Goal: Task Accomplishment & Management: Complete application form

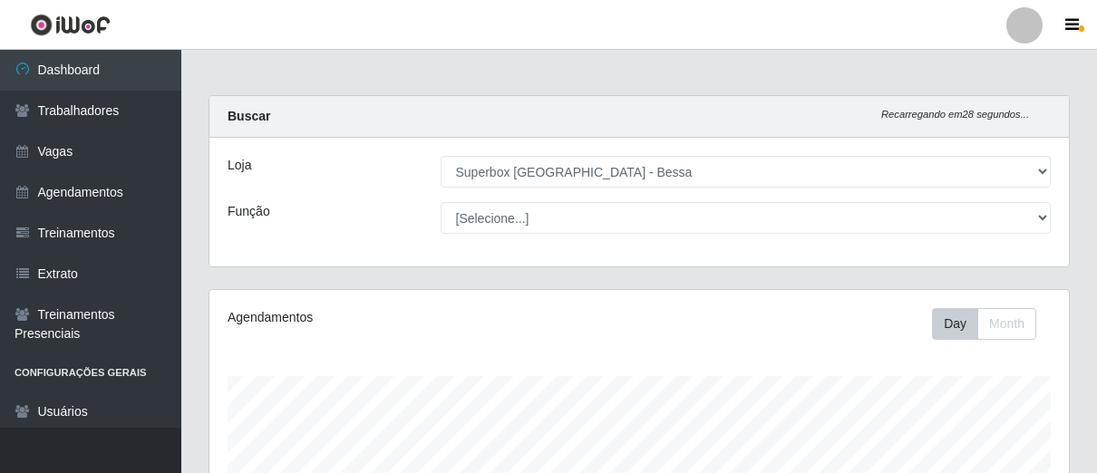
click at [93, 163] on link "Vagas" at bounding box center [90, 151] width 181 height 41
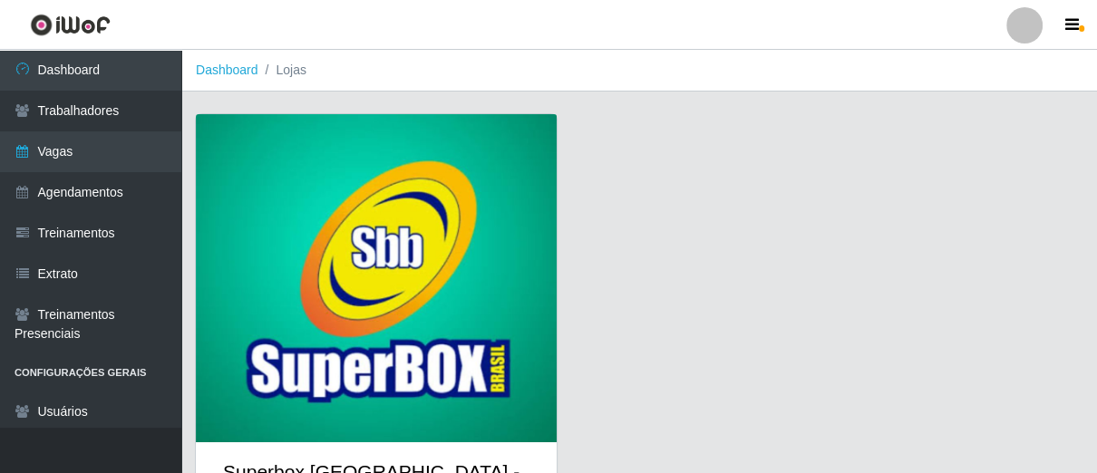
scroll to position [95, 0]
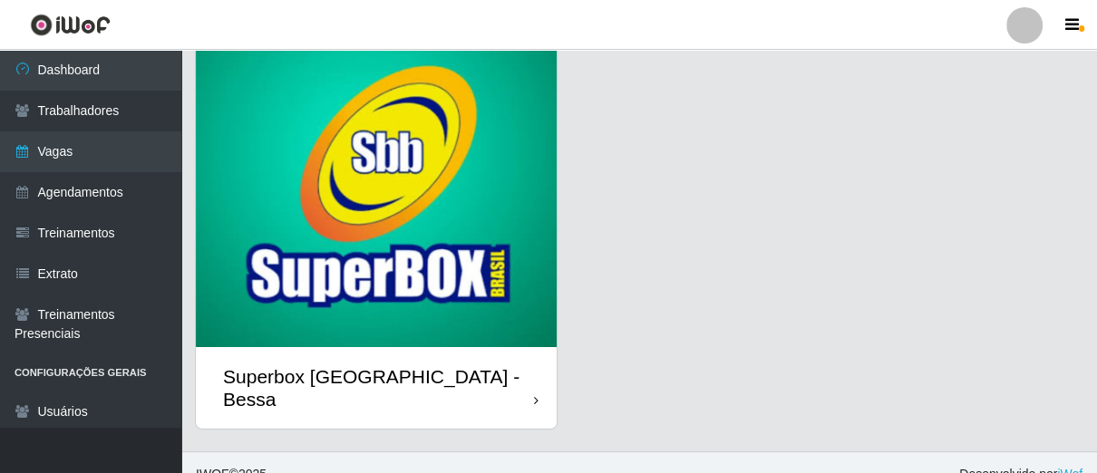
click at [530, 383] on div "Superbox [GEOGRAPHIC_DATA] - Bessa" at bounding box center [376, 388] width 361 height 82
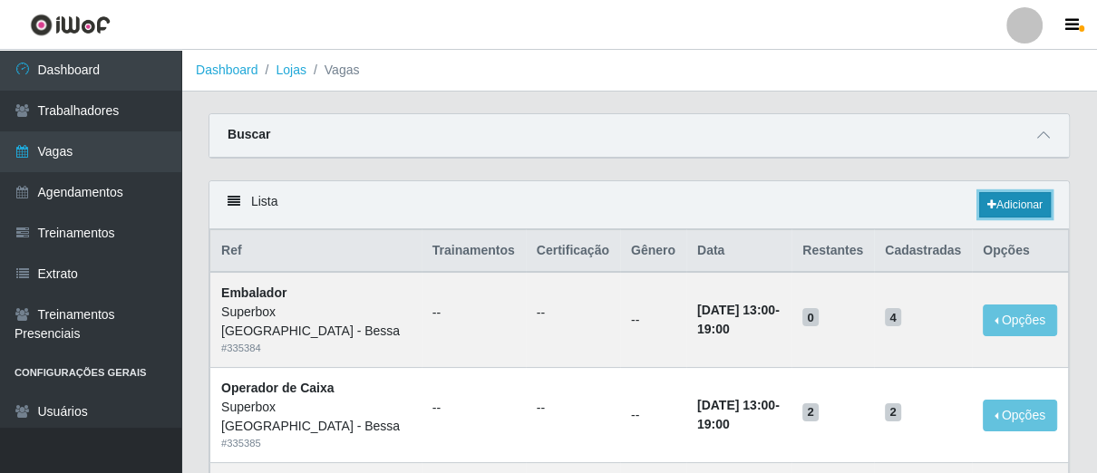
click at [979, 201] on link "Adicionar" at bounding box center [1015, 204] width 72 height 25
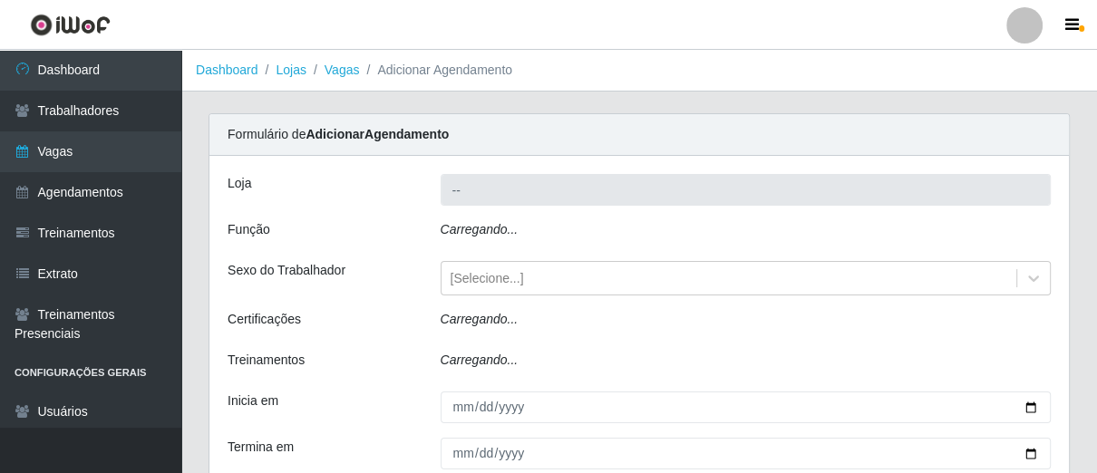
type input "Superbox [GEOGRAPHIC_DATA] - Bessa"
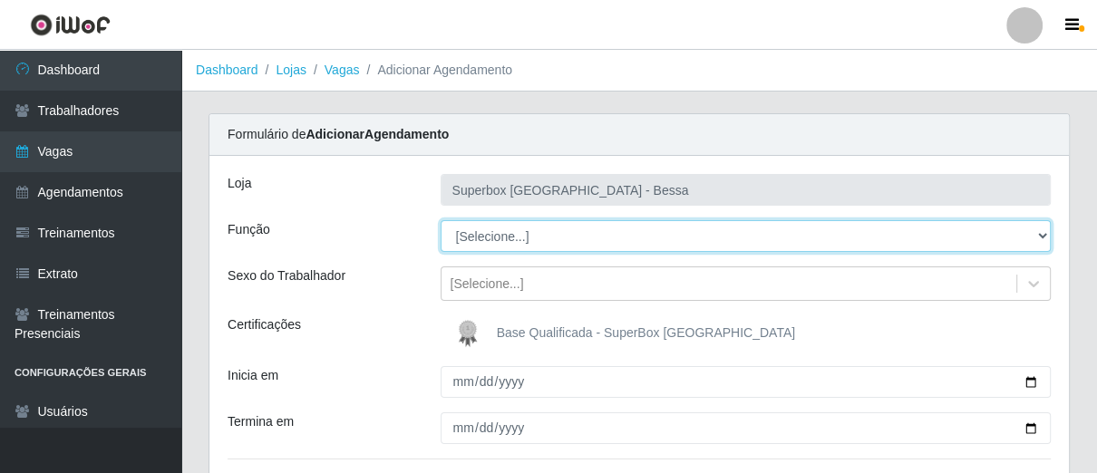
click at [585, 241] on select "[Selecione...] ASG ASG + ASG ++ Embalador Embalador + Embalador ++ Operador de …" at bounding box center [746, 236] width 611 height 32
select select "1"
click at [441, 220] on select "[Selecione...] ASG ASG + ASG ++ Embalador Embalador + Embalador ++ Operador de …" at bounding box center [746, 236] width 611 height 32
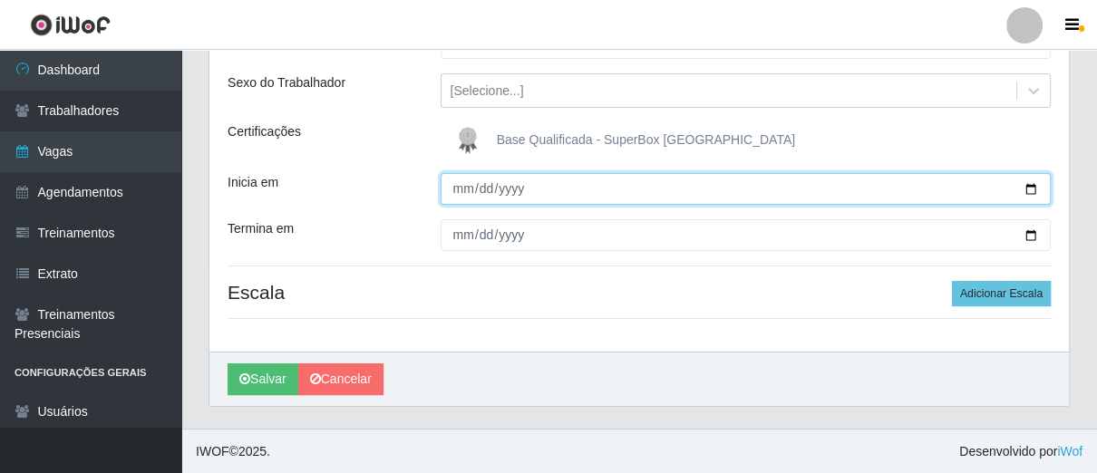
click at [457, 190] on input "Inicia em" at bounding box center [746, 189] width 611 height 32
type input "[DATE]"
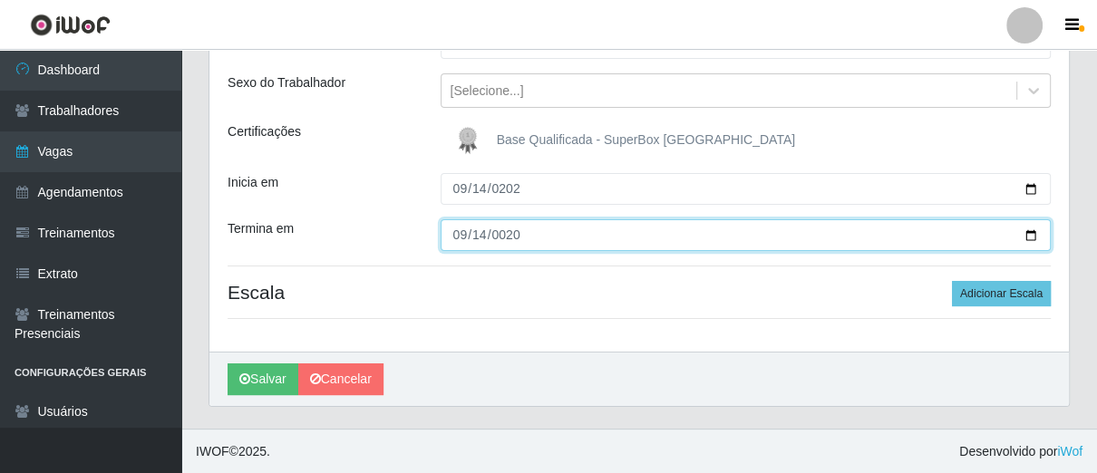
type input "0205-09-14"
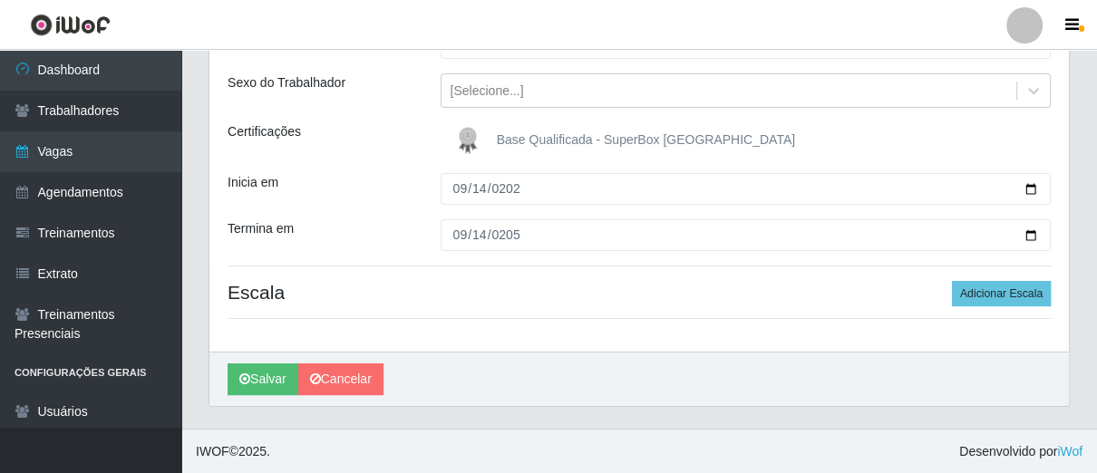
click at [1021, 152] on div "Base Qualificada - SuperBox [GEOGRAPHIC_DATA]" at bounding box center [746, 140] width 611 height 36
click at [1026, 298] on button "Adicionar Escala" at bounding box center [1001, 293] width 99 height 25
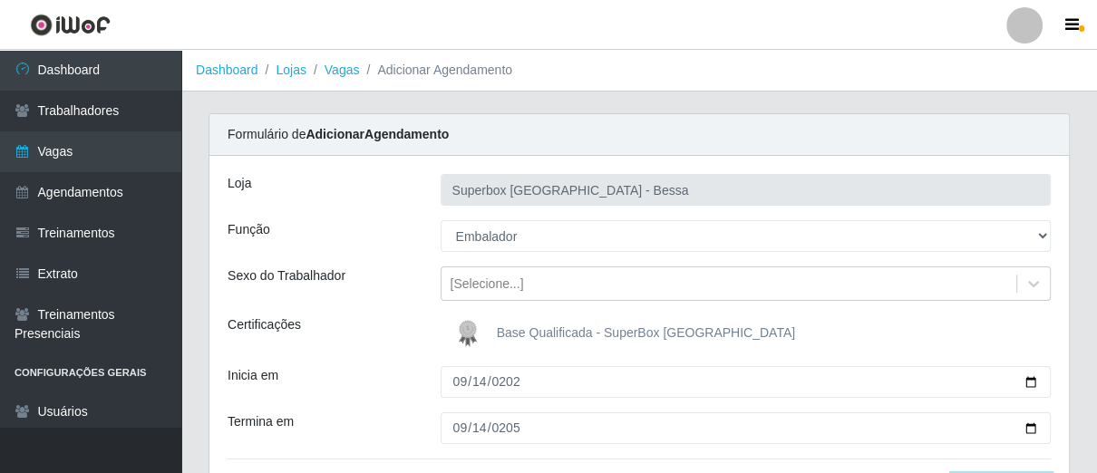
scroll to position [201, 0]
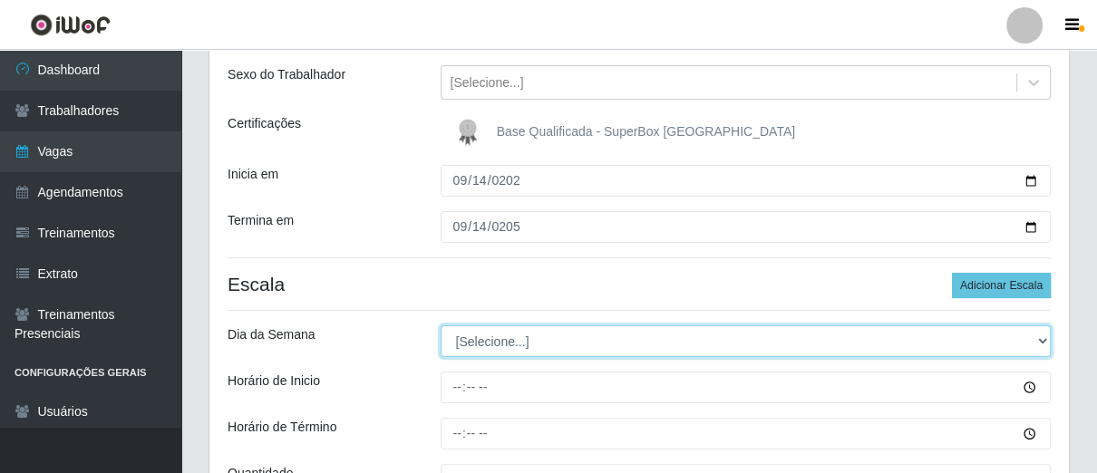
click at [518, 345] on select "[Selecione...] Segunda Terça Quarta Quinta Sexta Sábado Domingo" at bounding box center [746, 342] width 611 height 32
select select "0"
click at [441, 326] on select "[Selecione...] Segunda Terça Quarta Quinta Sexta Sábado Domingo" at bounding box center [746, 342] width 611 height 32
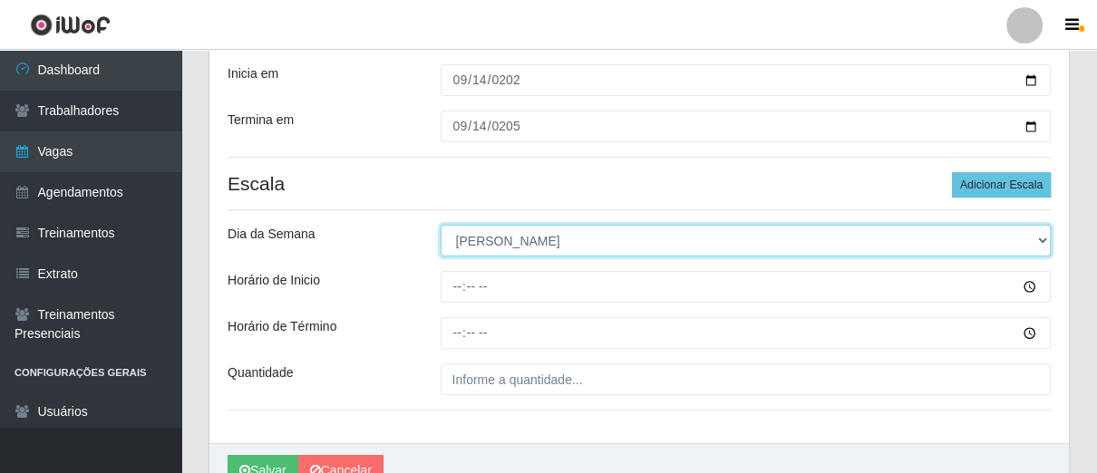
scroll to position [394, 0]
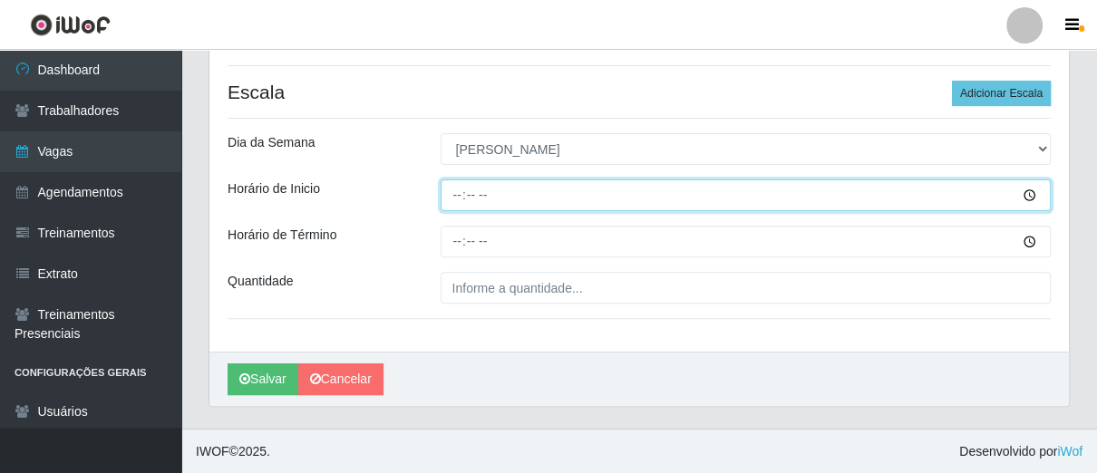
click at [458, 199] on input "Horário de Inicio" at bounding box center [746, 196] width 611 height 32
type input "07:00"
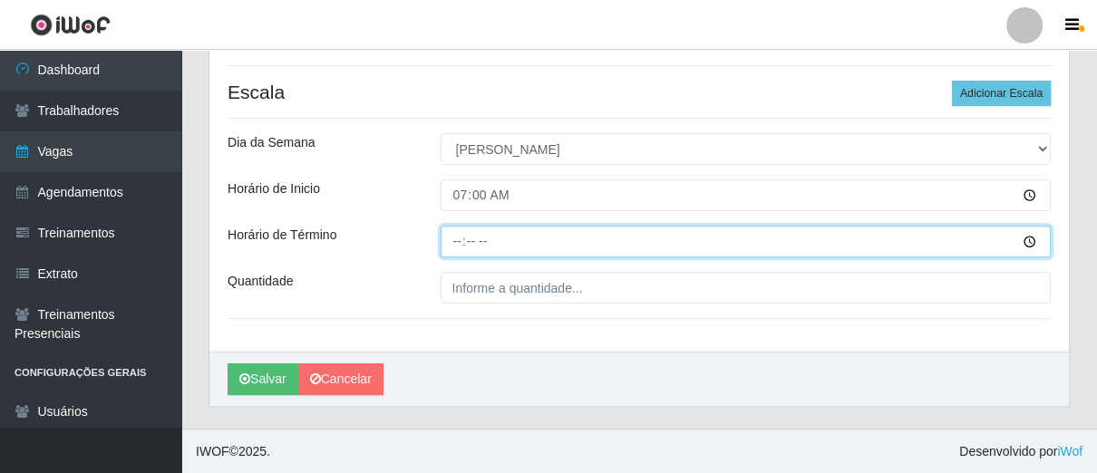
type input "13:00"
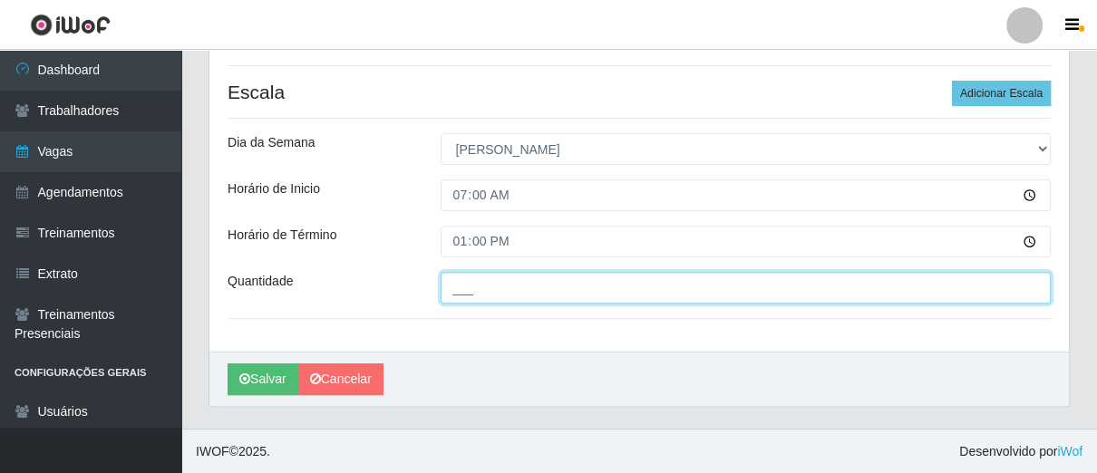
click at [467, 297] on input "___" at bounding box center [746, 288] width 611 height 32
type input "06_"
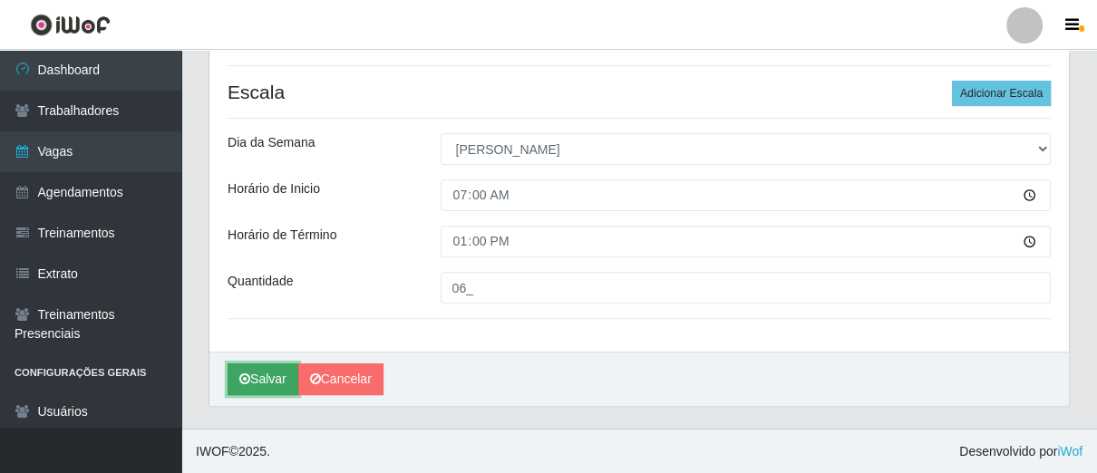
click at [270, 376] on button "Salvar" at bounding box center [263, 380] width 71 height 32
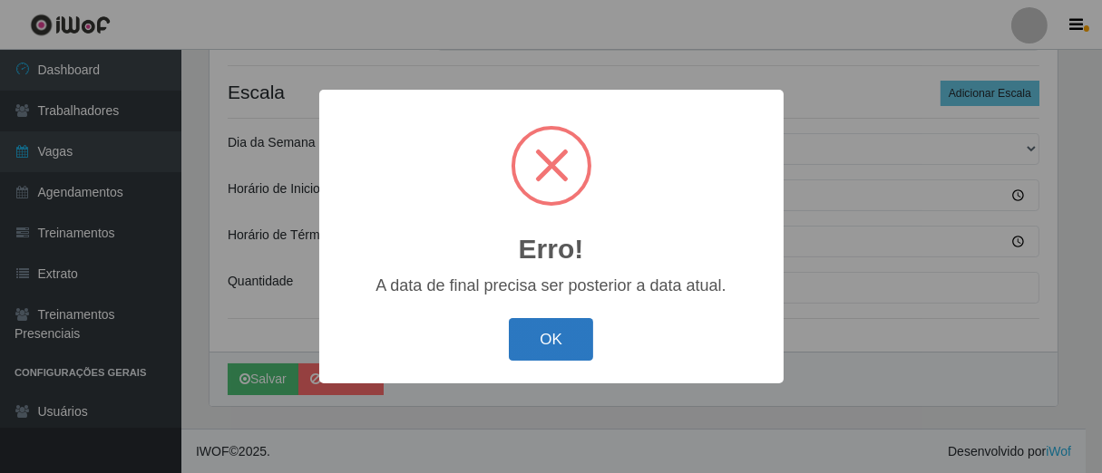
click at [550, 340] on button "OK" at bounding box center [551, 339] width 84 height 43
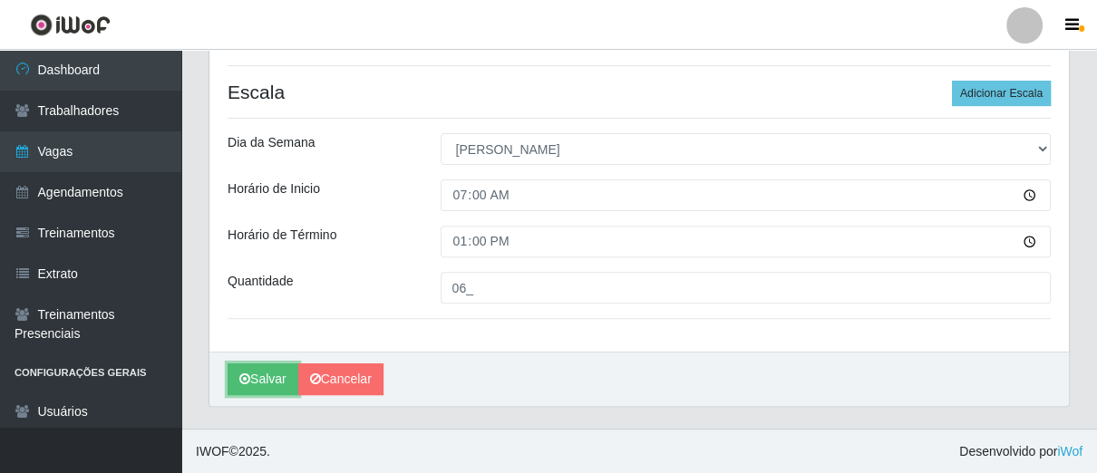
scroll to position [192, 0]
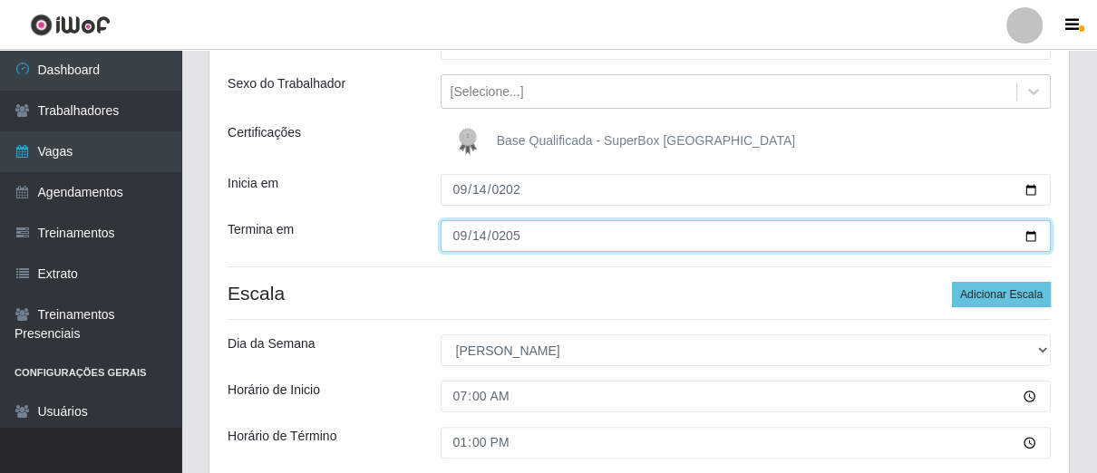
click at [507, 235] on input "0205-09-14" at bounding box center [746, 236] width 611 height 32
type input "[DATE]"
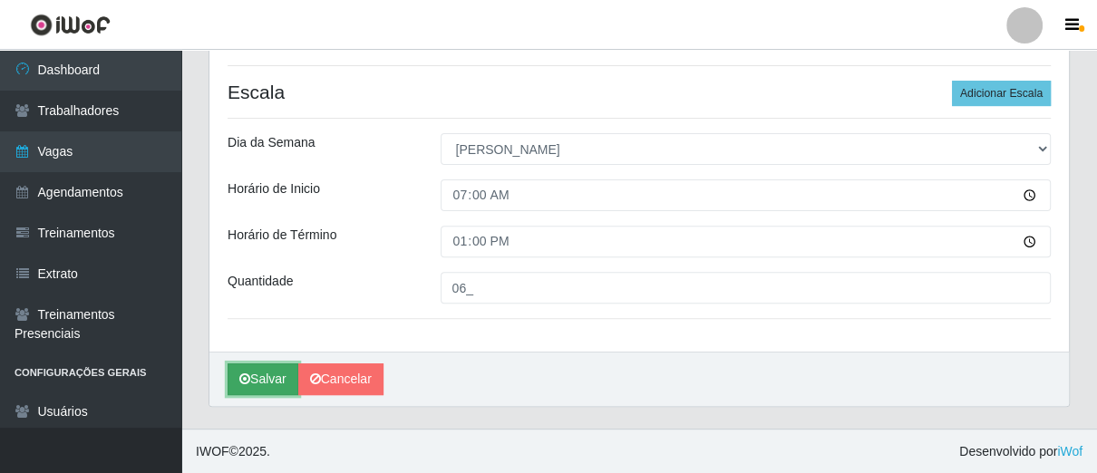
click at [253, 373] on button "Salvar" at bounding box center [263, 380] width 71 height 32
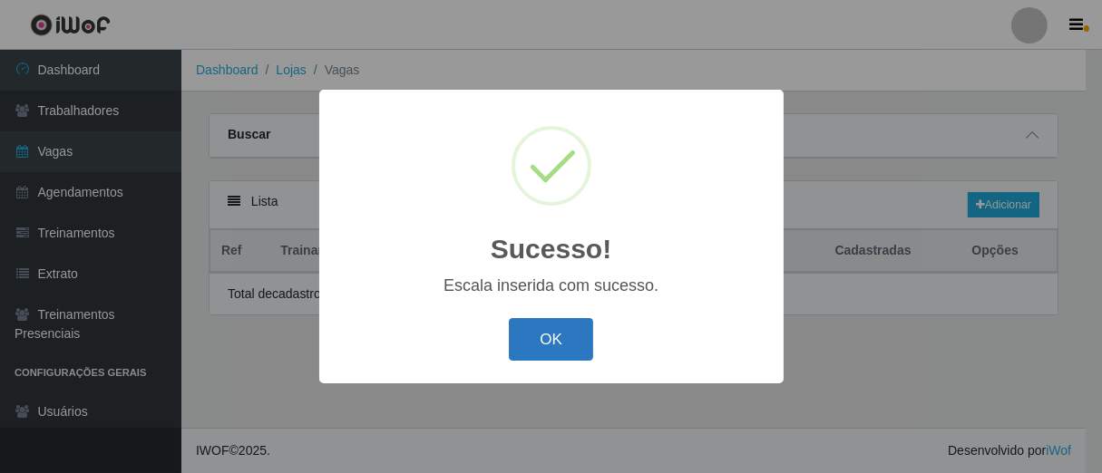
click at [554, 334] on button "OK" at bounding box center [551, 339] width 84 height 43
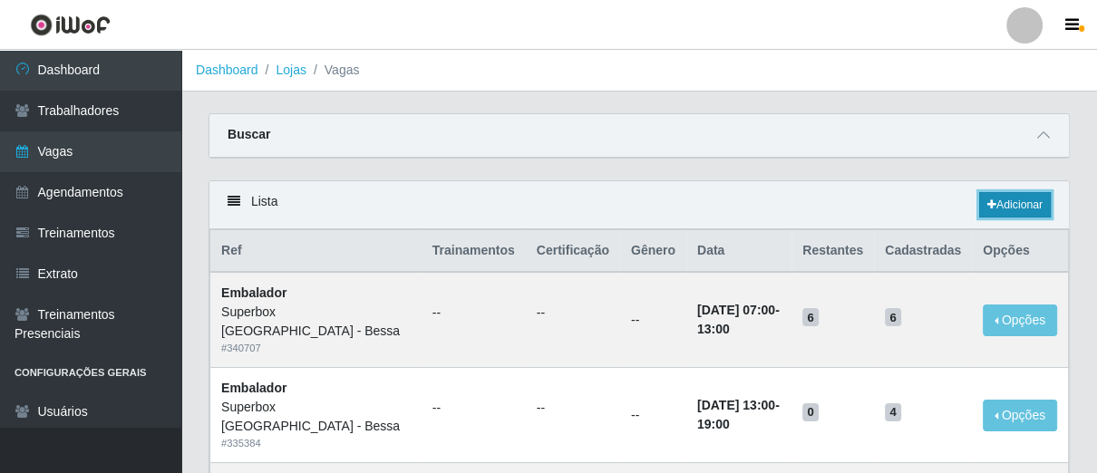
click at [1023, 199] on link "Adicionar" at bounding box center [1015, 204] width 72 height 25
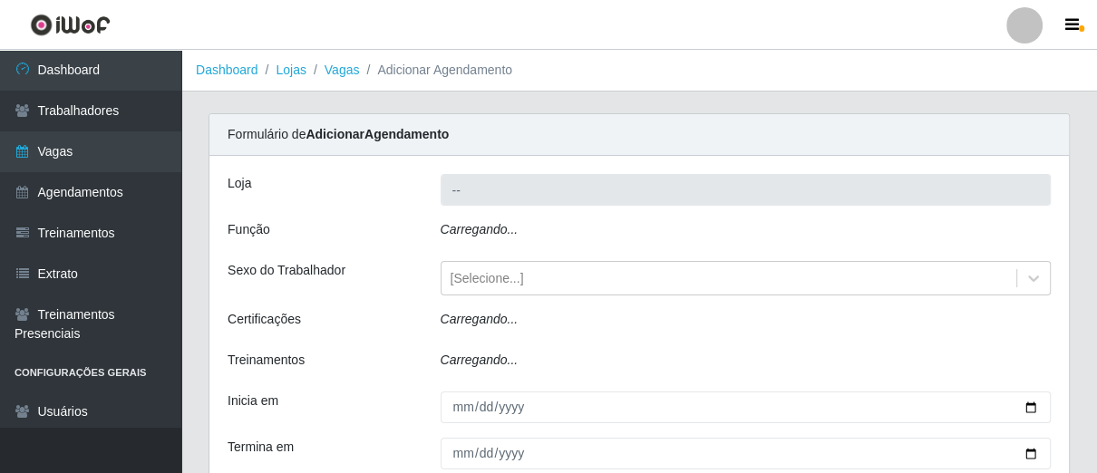
type input "Superbox [GEOGRAPHIC_DATA] - Bessa"
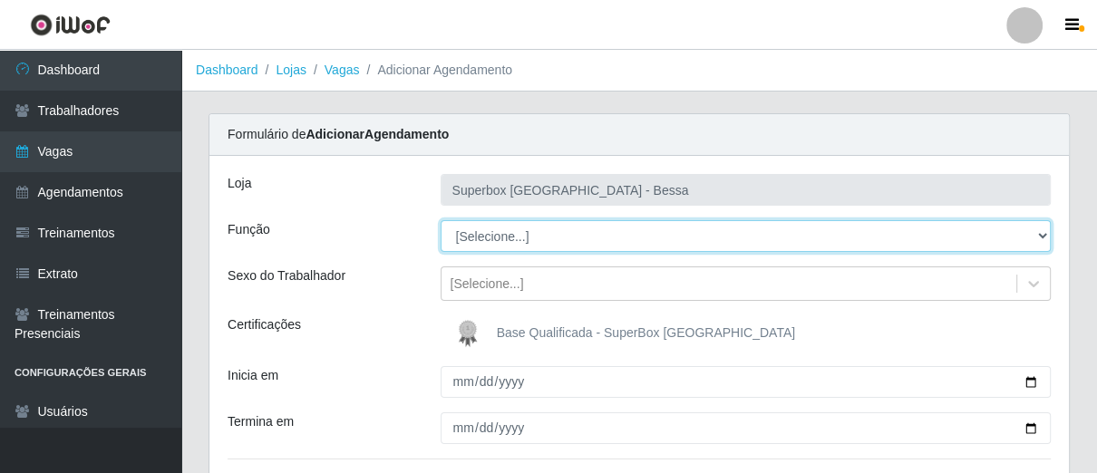
click at [588, 238] on select "[Selecione...] ASG ASG + ASG ++ Embalador Embalador + Embalador ++ Operador de …" at bounding box center [746, 236] width 611 height 32
select select "22"
click at [441, 220] on select "[Selecione...] ASG ASG + ASG ++ Embalador Embalador + Embalador ++ Operador de …" at bounding box center [746, 236] width 611 height 32
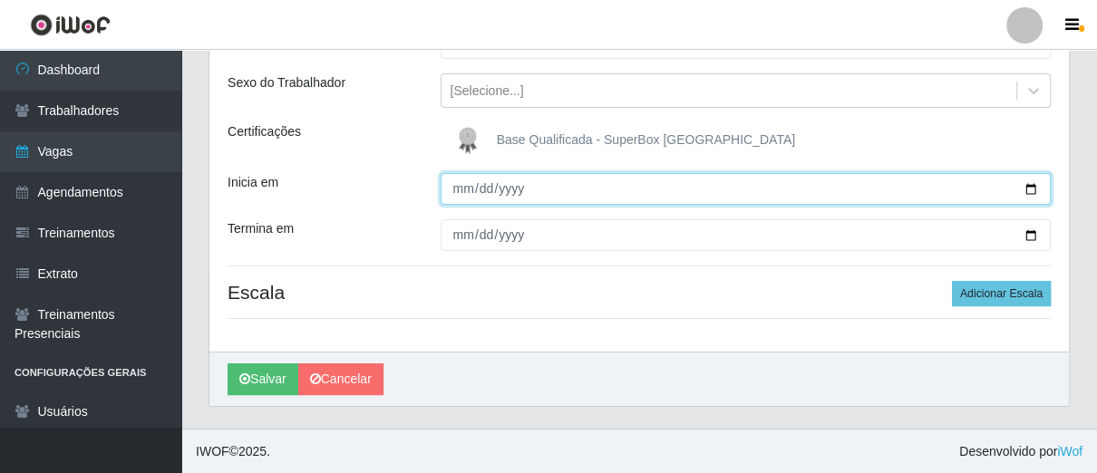
click at [459, 190] on input "Inicia em" at bounding box center [746, 189] width 611 height 32
type input "[DATE]"
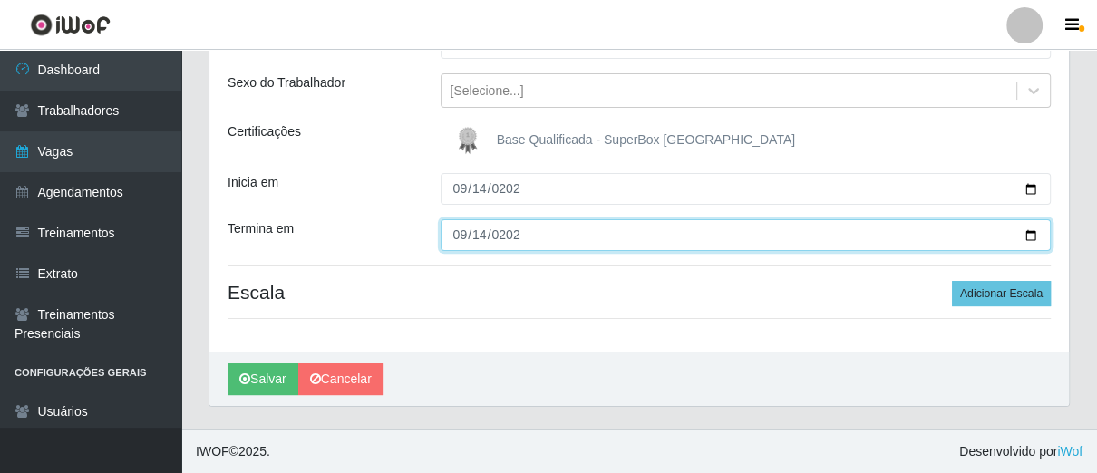
type input "[DATE]"
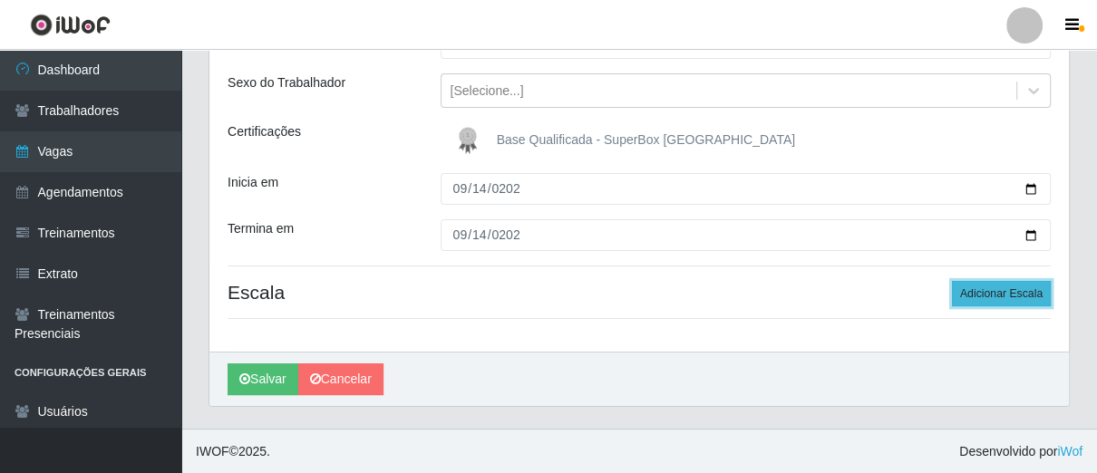
click at [985, 289] on button "Adicionar Escala" at bounding box center [1001, 293] width 99 height 25
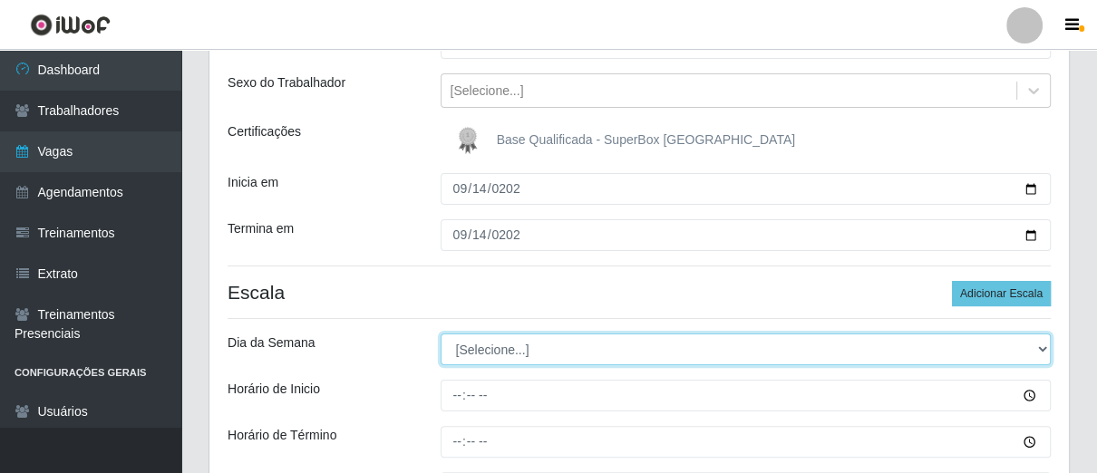
click at [530, 349] on select "[Selecione...] Segunda Terça Quarta Quinta Sexta Sábado Domingo" at bounding box center [746, 350] width 611 height 32
select select "0"
click at [441, 334] on select "[Selecione...] Segunda Terça Quarta Quinta Sexta Sábado Domingo" at bounding box center [746, 350] width 611 height 32
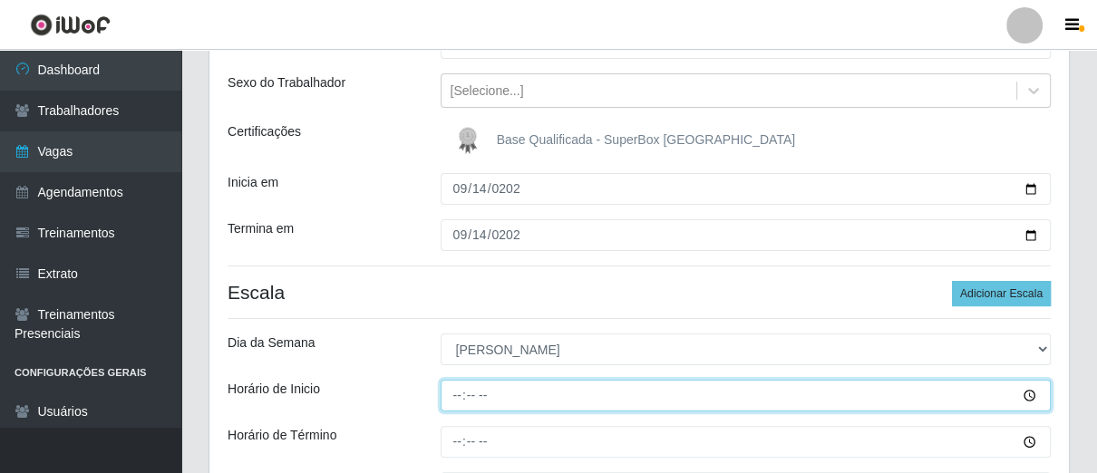
click at [460, 389] on input "Horário de Inicio" at bounding box center [746, 396] width 611 height 32
type input "07:00"
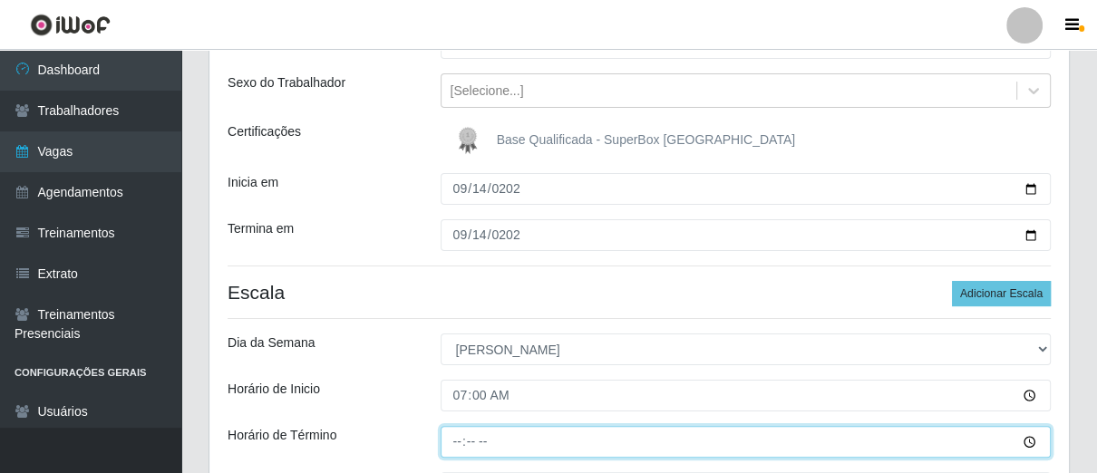
type input "13:00"
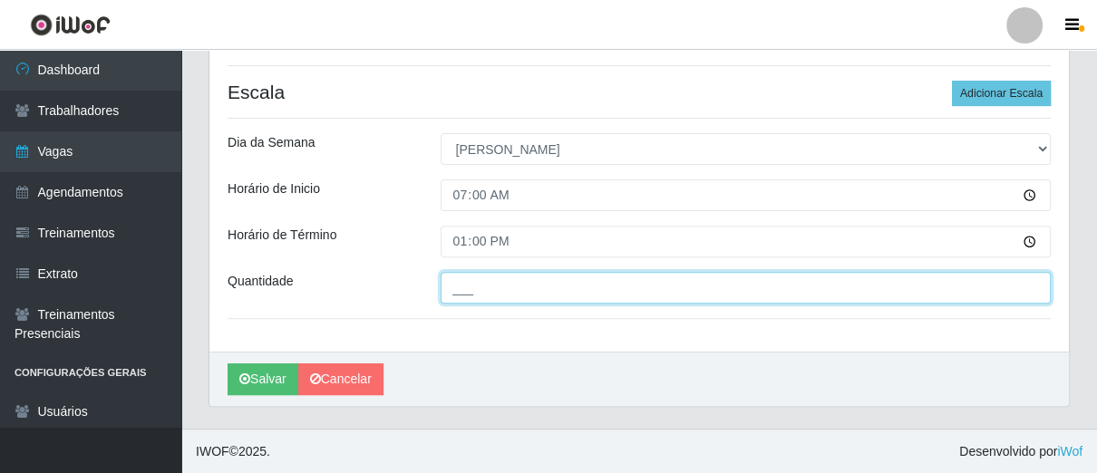
click at [474, 295] on input "___" at bounding box center [746, 288] width 611 height 32
type input "03_"
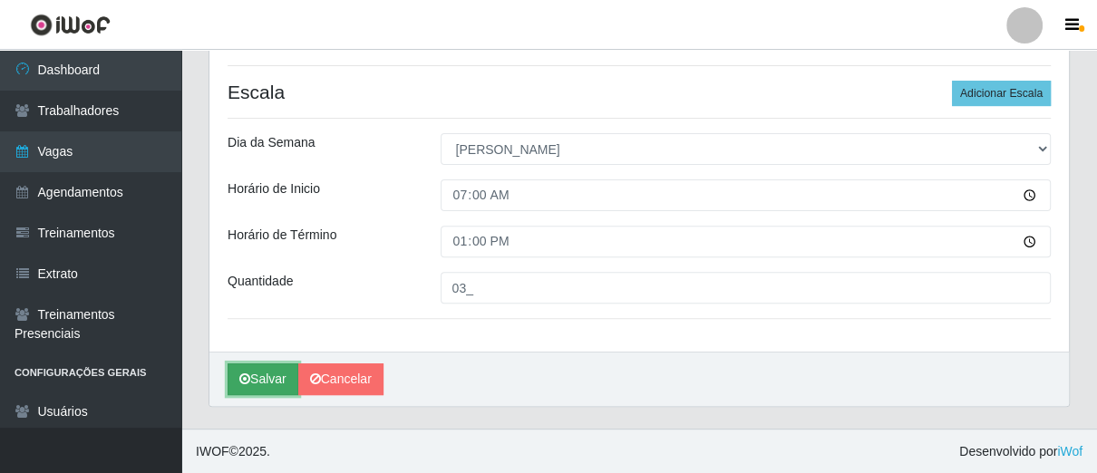
click at [253, 387] on button "Salvar" at bounding box center [263, 380] width 71 height 32
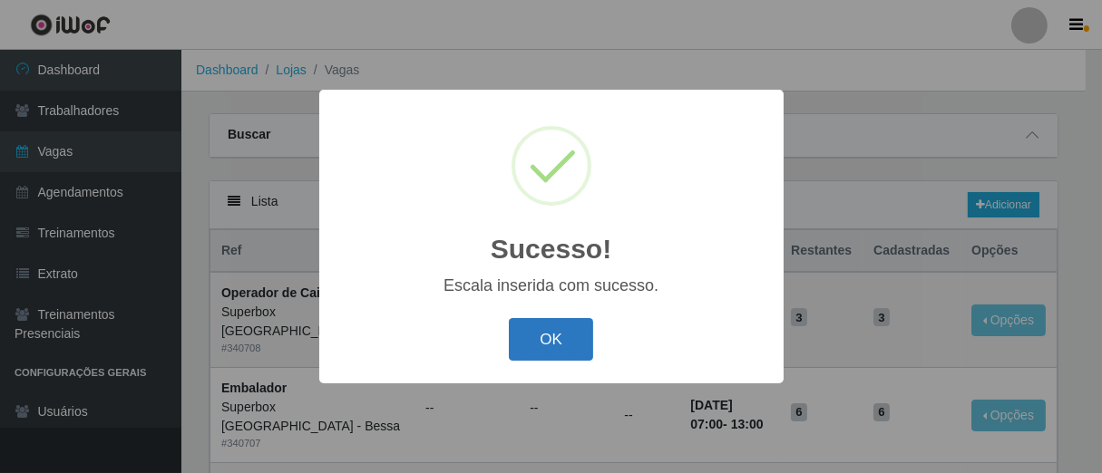
click at [568, 332] on button "OK" at bounding box center [551, 339] width 84 height 43
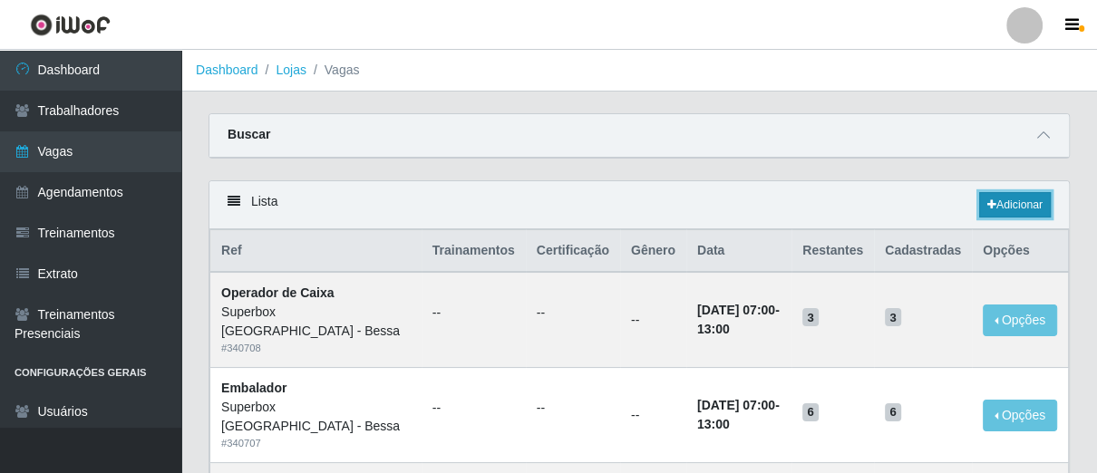
click at [1016, 200] on link "Adicionar" at bounding box center [1015, 204] width 72 height 25
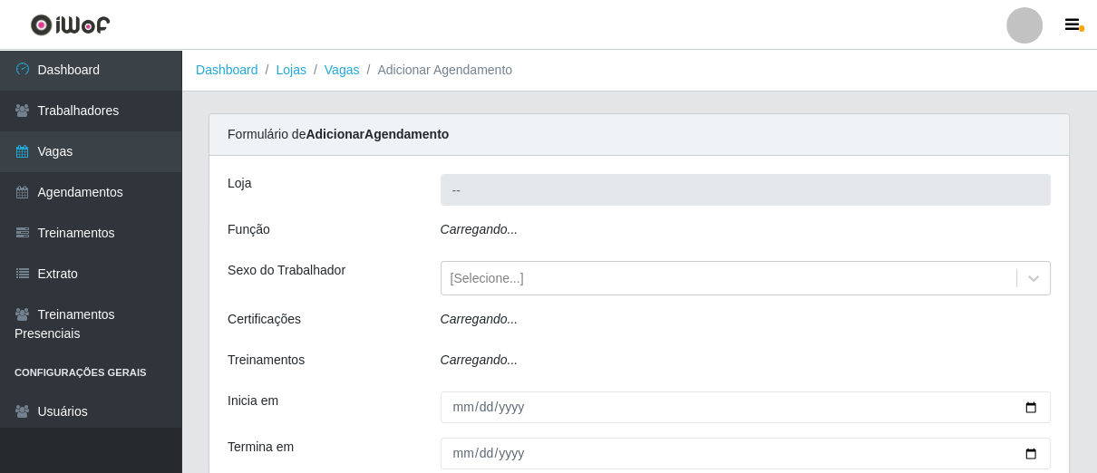
type input "Superbox [GEOGRAPHIC_DATA] - Bessa"
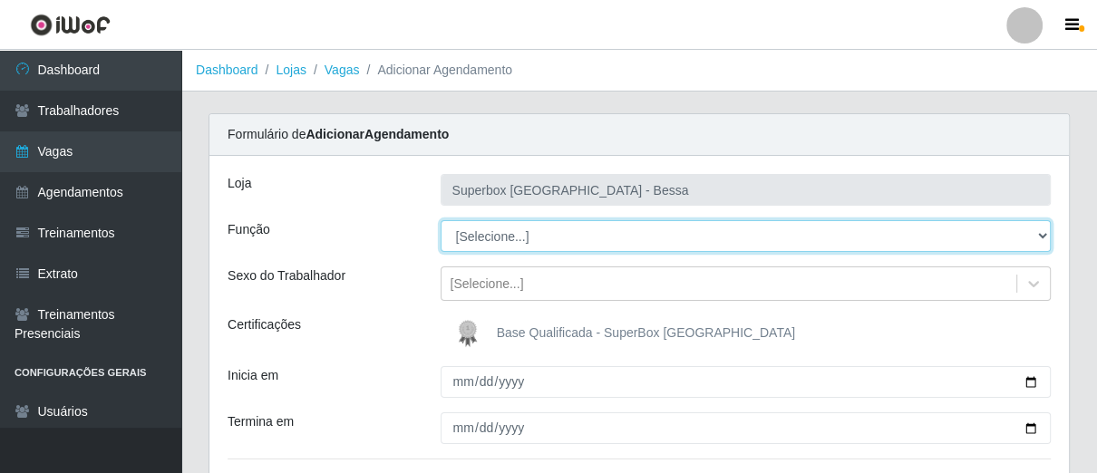
click at [629, 237] on select "[Selecione...] ASG ASG + ASG ++ Embalador Embalador + Embalador ++ Operador de …" at bounding box center [746, 236] width 611 height 32
select select "1"
click at [441, 220] on select "[Selecione...] ASG ASG + ASG ++ Embalador Embalador + Embalador ++ Operador de …" at bounding box center [746, 236] width 611 height 32
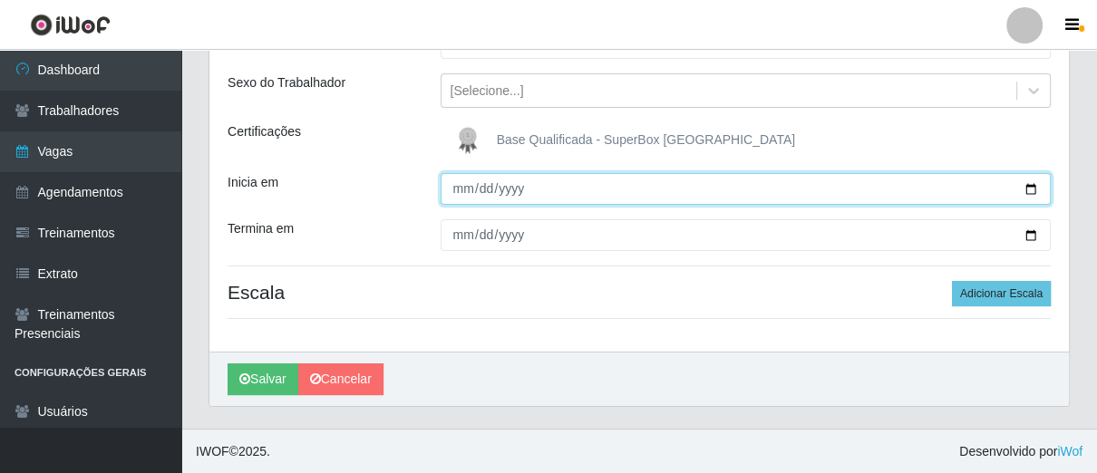
click at [465, 194] on input "Inicia em" at bounding box center [746, 189] width 611 height 32
type input "[DATE]"
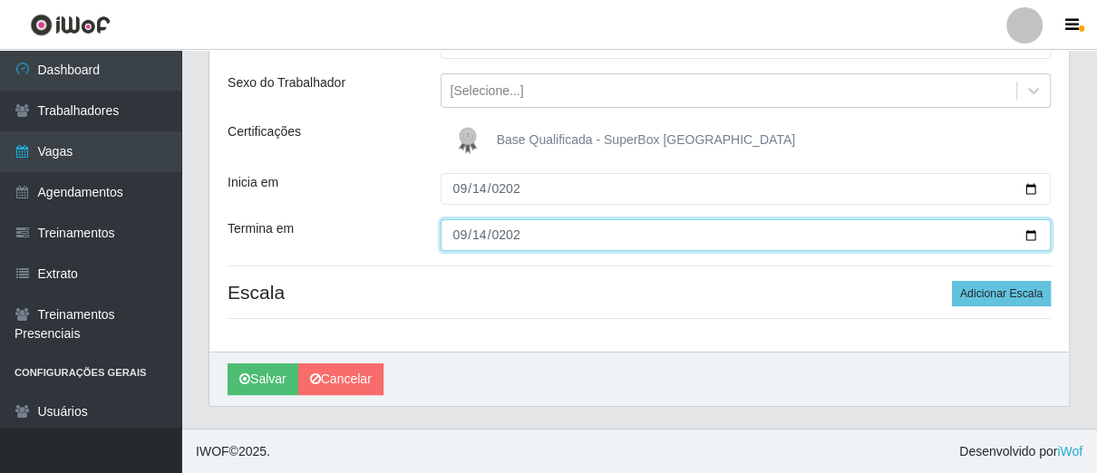
type input "[DATE]"
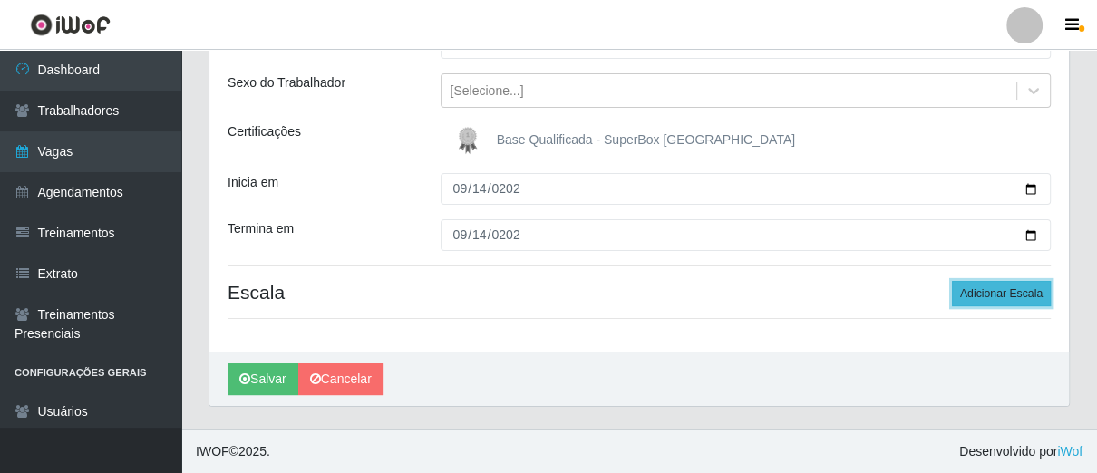
click at [993, 282] on button "Adicionar Escala" at bounding box center [1001, 293] width 99 height 25
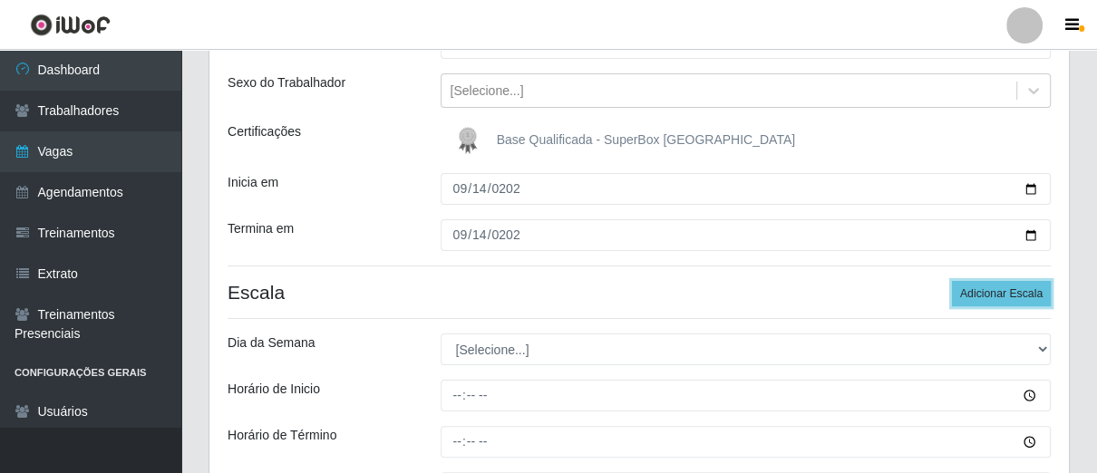
scroll to position [394, 0]
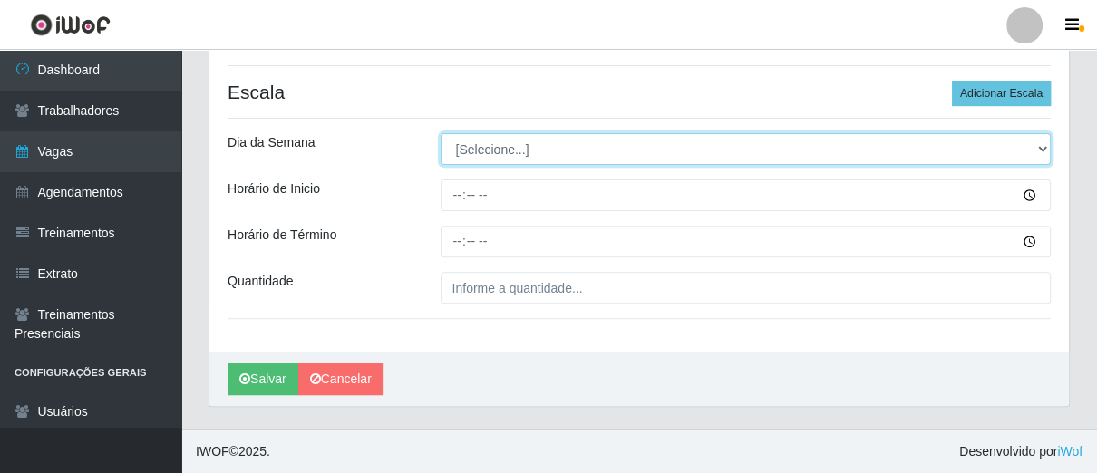
click at [546, 151] on select "[Selecione...] Segunda Terça Quarta Quinta Sexta Sábado Domingo" at bounding box center [746, 149] width 611 height 32
select select "0"
click at [441, 133] on select "[Selecione...] Segunda Terça Quarta Quinta Sexta Sábado Domingo" at bounding box center [746, 149] width 611 height 32
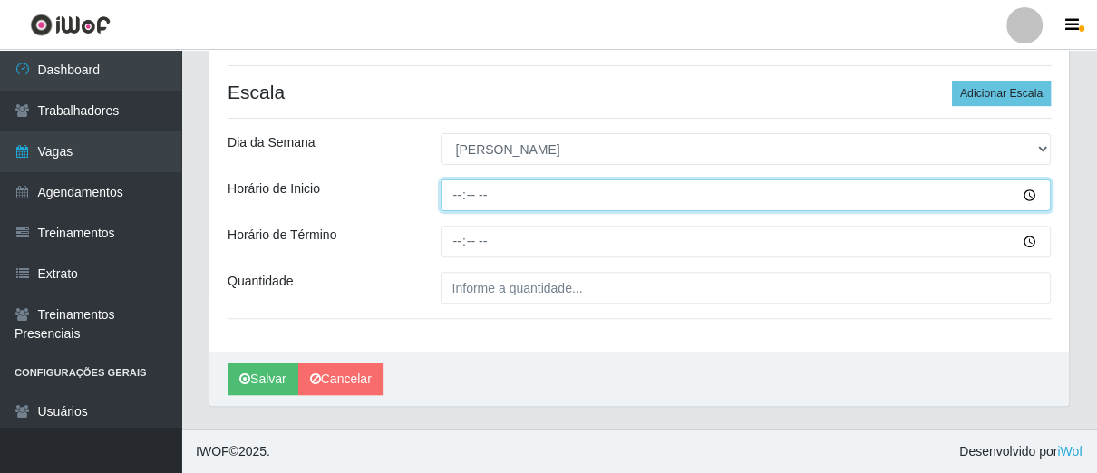
click at [458, 193] on input "Horário de Inicio" at bounding box center [746, 196] width 611 height 32
type input "13:00"
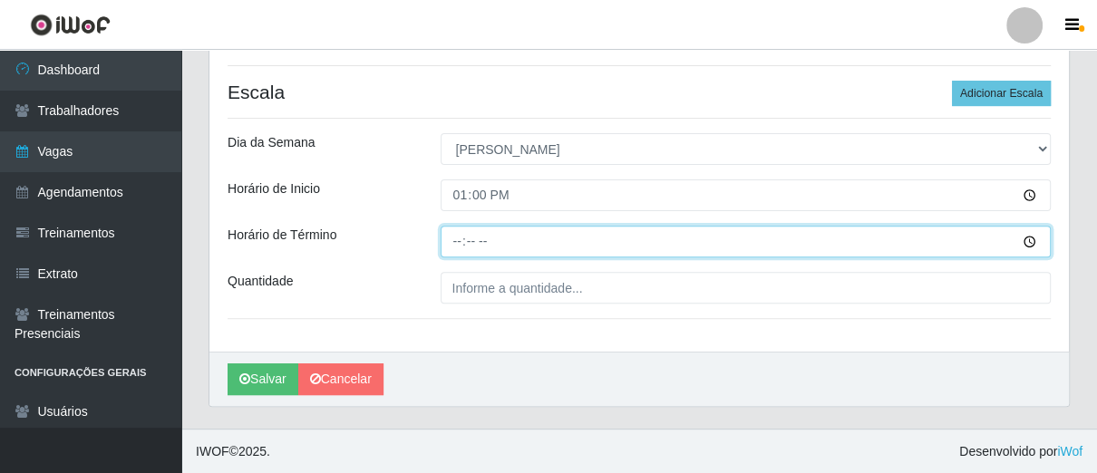
type input "19:00"
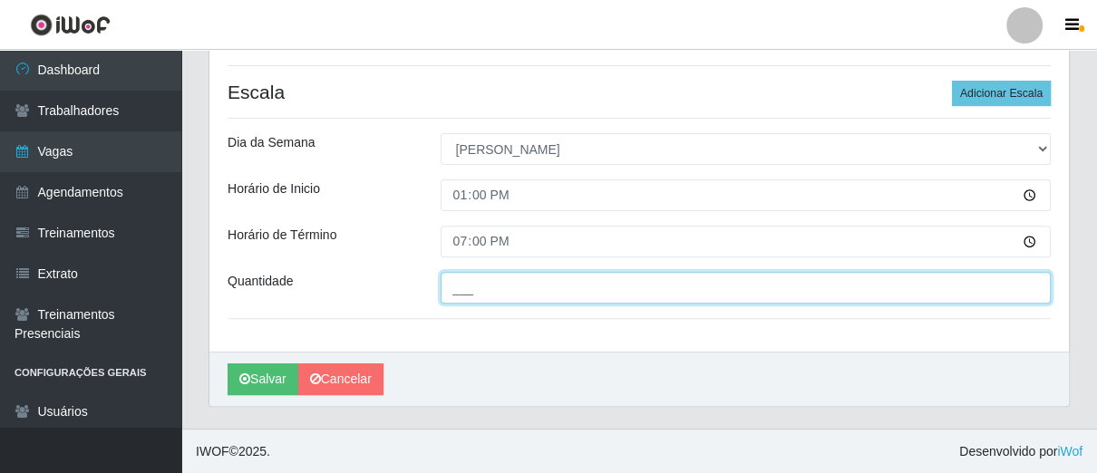
click at [510, 294] on input "___" at bounding box center [746, 288] width 611 height 32
type input "04_"
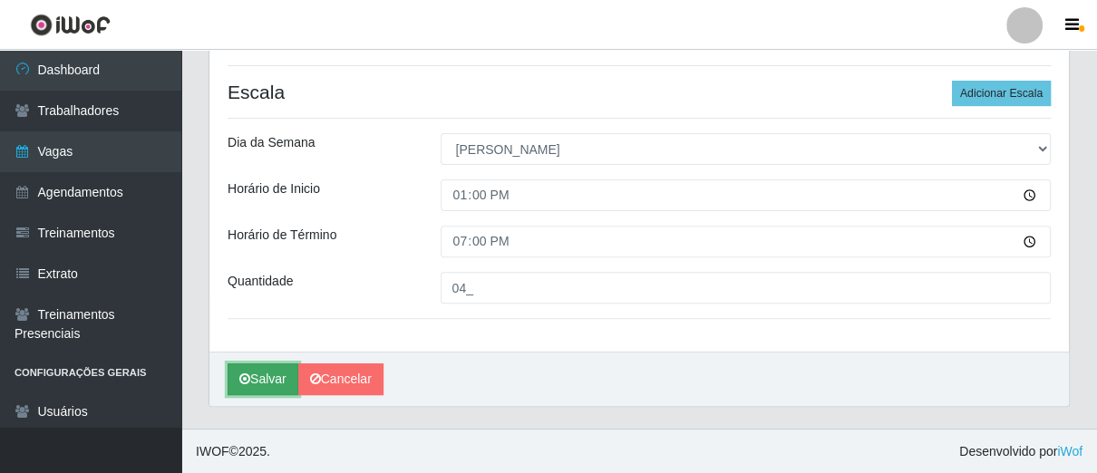
click at [290, 370] on button "Salvar" at bounding box center [263, 380] width 71 height 32
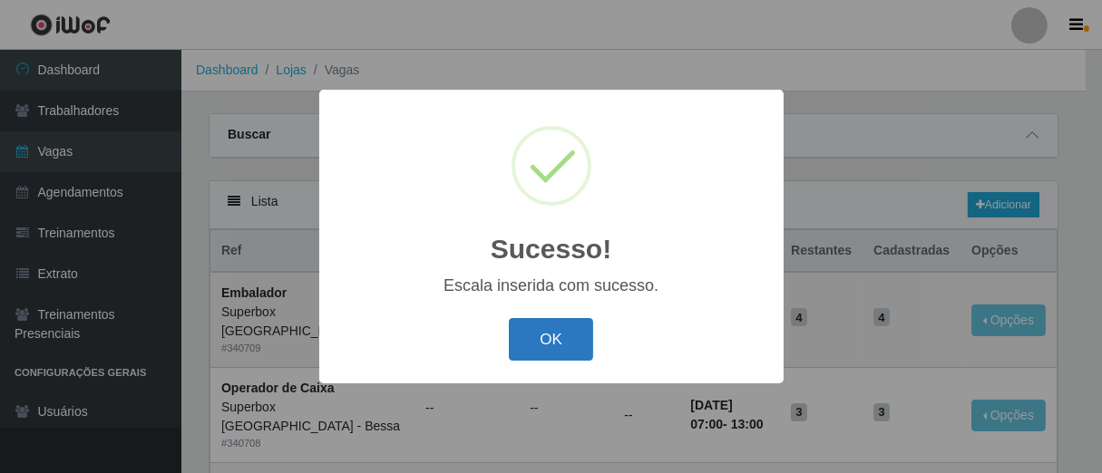
click at [522, 341] on button "OK" at bounding box center [551, 339] width 84 height 43
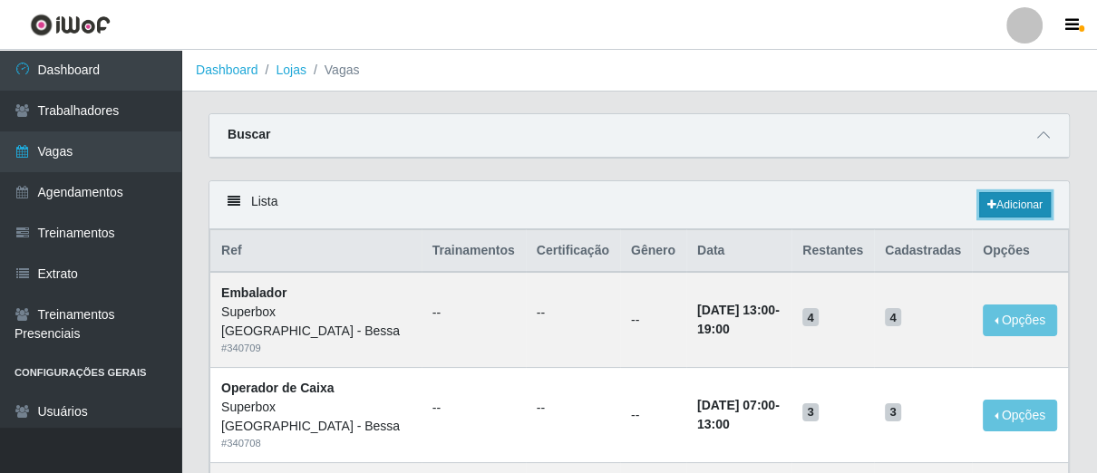
click at [989, 201] on icon at bounding box center [991, 204] width 9 height 11
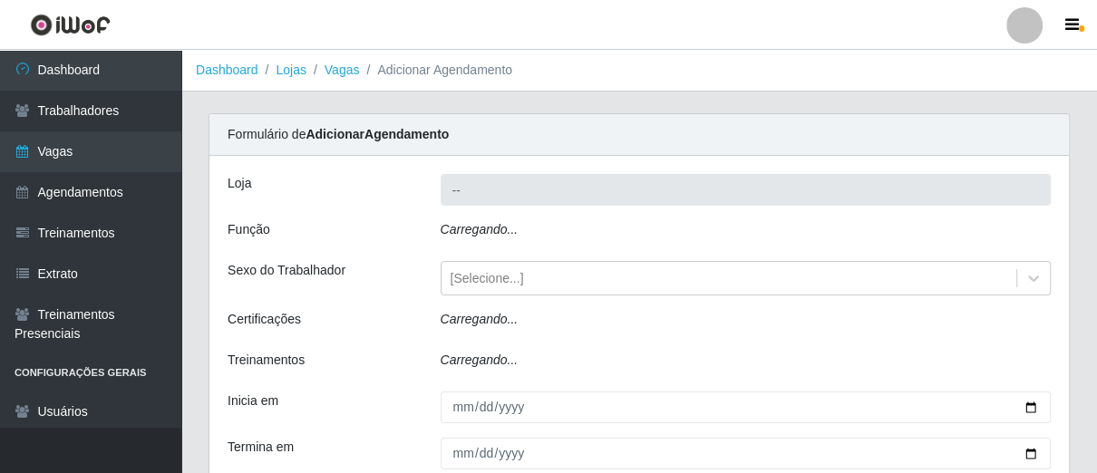
type input "Superbox [GEOGRAPHIC_DATA] - Bessa"
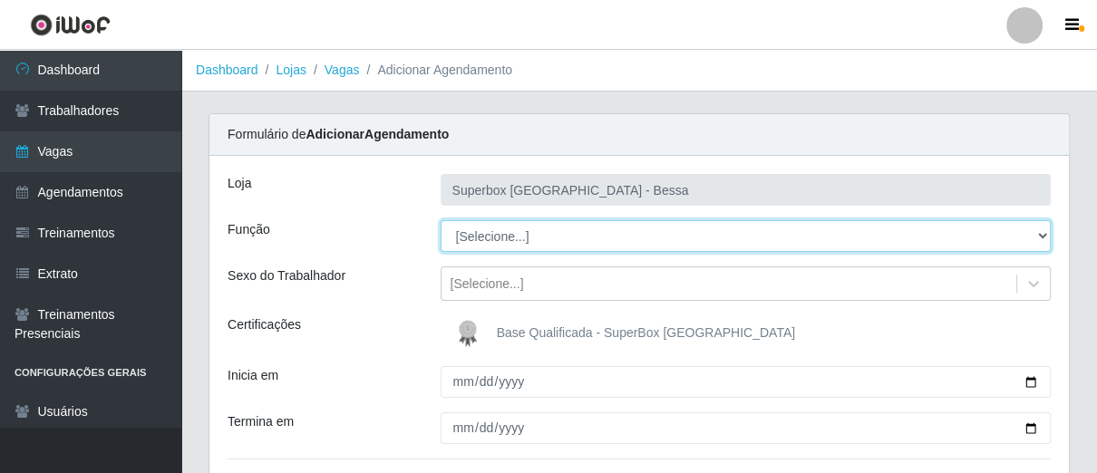
click at [623, 239] on select "[Selecione...] ASG ASG + ASG ++ Embalador Embalador + Embalador ++ Operador de …" at bounding box center [746, 236] width 611 height 32
select select "22"
click at [441, 220] on select "[Selecione...] ASG ASG + ASG ++ Embalador Embalador + Embalador ++ Operador de …" at bounding box center [746, 236] width 611 height 32
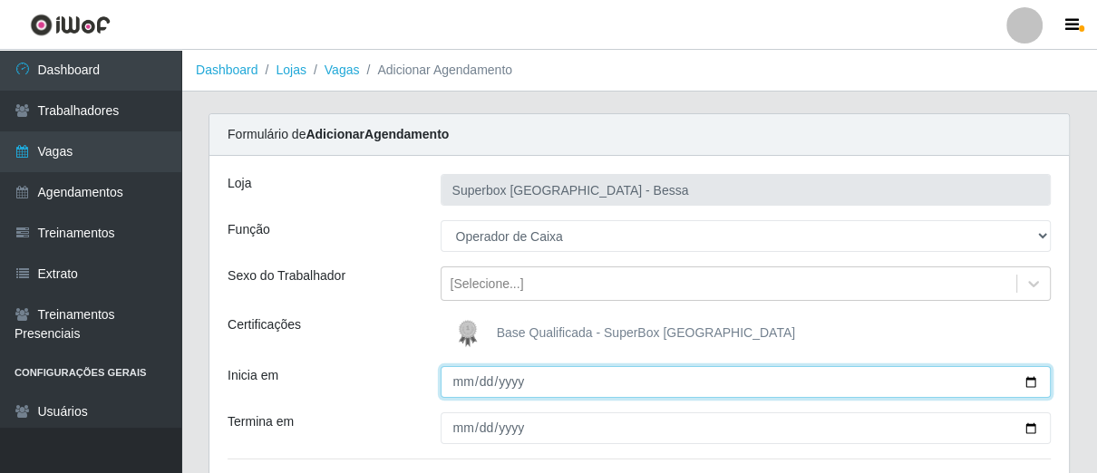
click at [463, 384] on input "Inicia em" at bounding box center [746, 382] width 611 height 32
type input "[DATE]"
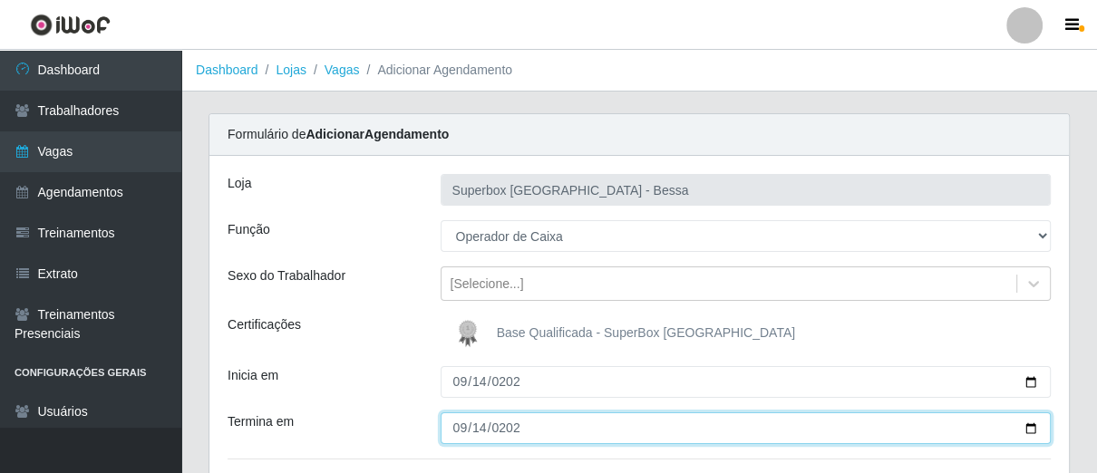
type input "[DATE]"
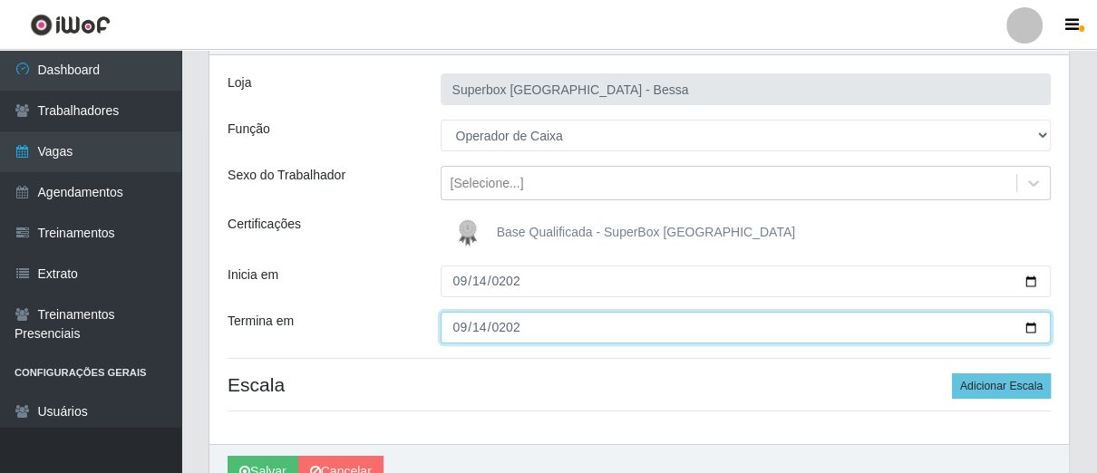
scroll to position [193, 0]
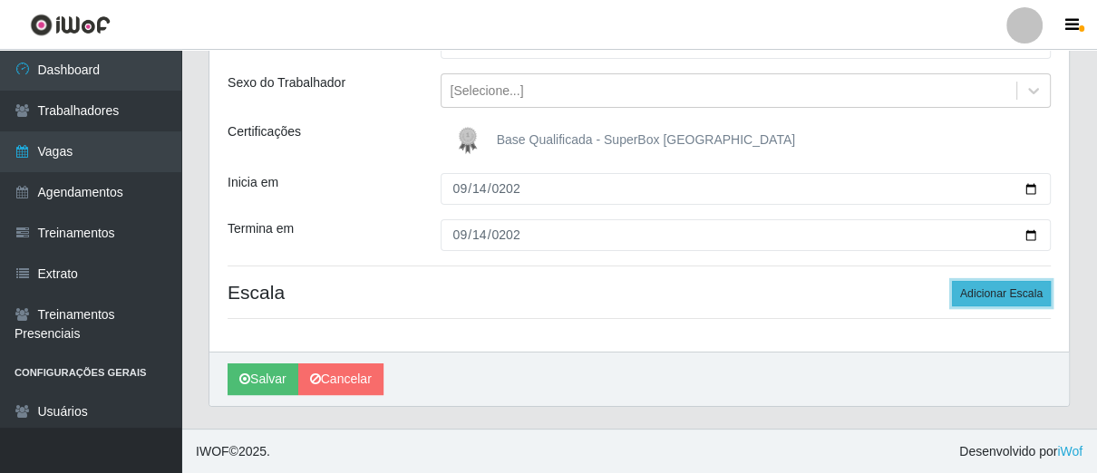
click at [987, 283] on button "Adicionar Escala" at bounding box center [1001, 293] width 99 height 25
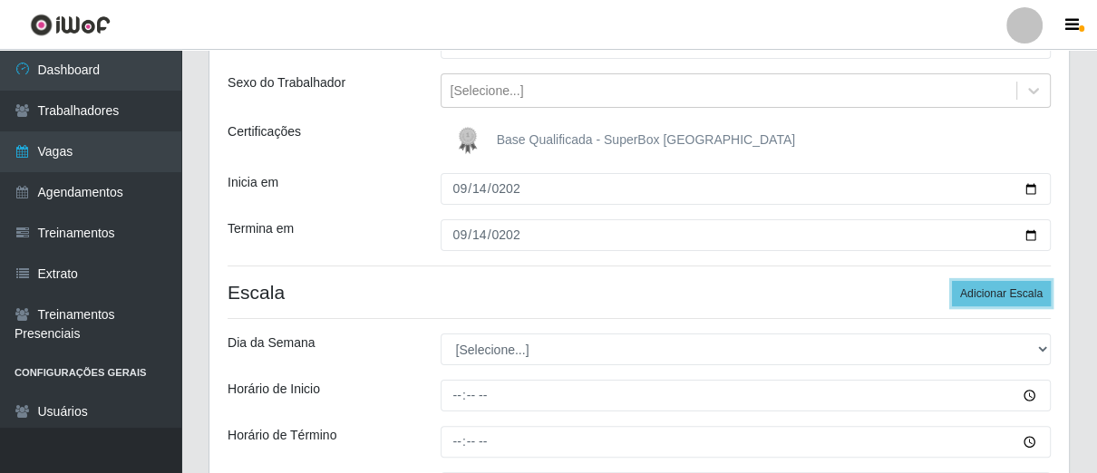
scroll to position [394, 0]
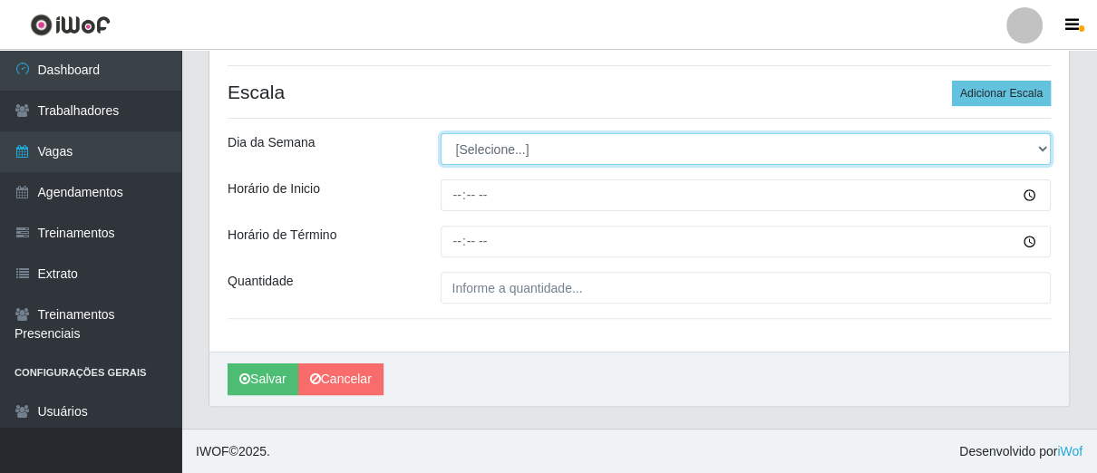
click at [491, 145] on select "[Selecione...] Segunda Terça Quarta Quinta Sexta Sábado Domingo" at bounding box center [746, 149] width 611 height 32
select select "0"
click at [441, 133] on select "[Selecione...] Segunda Terça Quarta Quinta Sexta Sábado Domingo" at bounding box center [746, 149] width 611 height 32
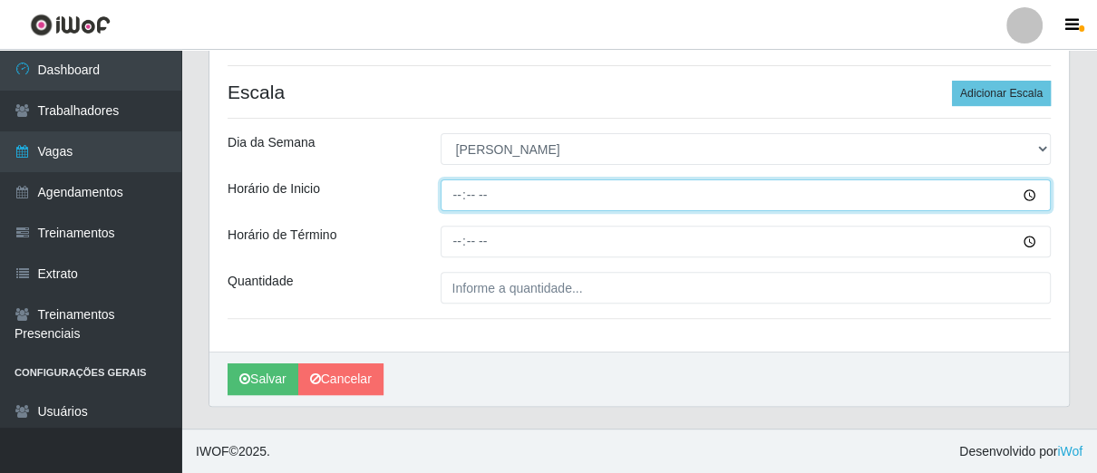
click at [462, 195] on input "Horário de Inicio" at bounding box center [746, 196] width 611 height 32
type input "13:00"
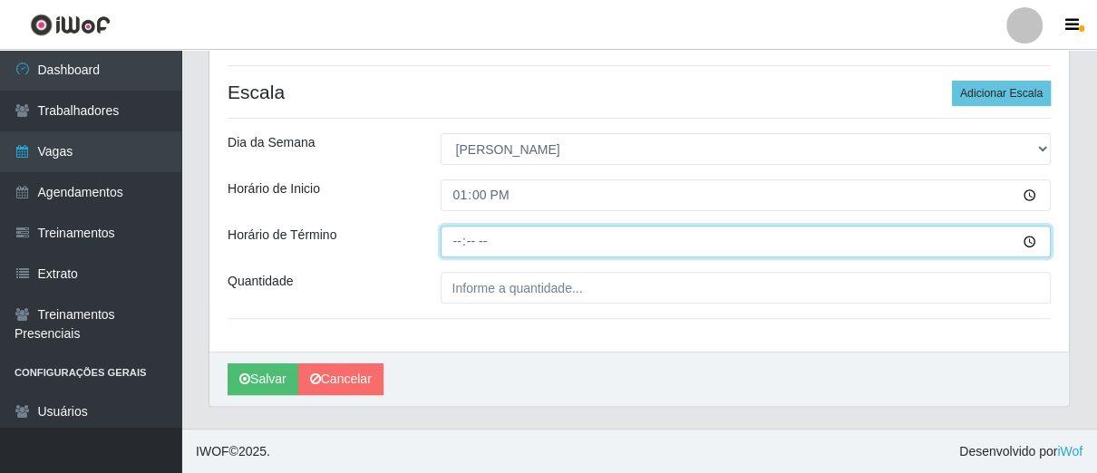
type input "19:00"
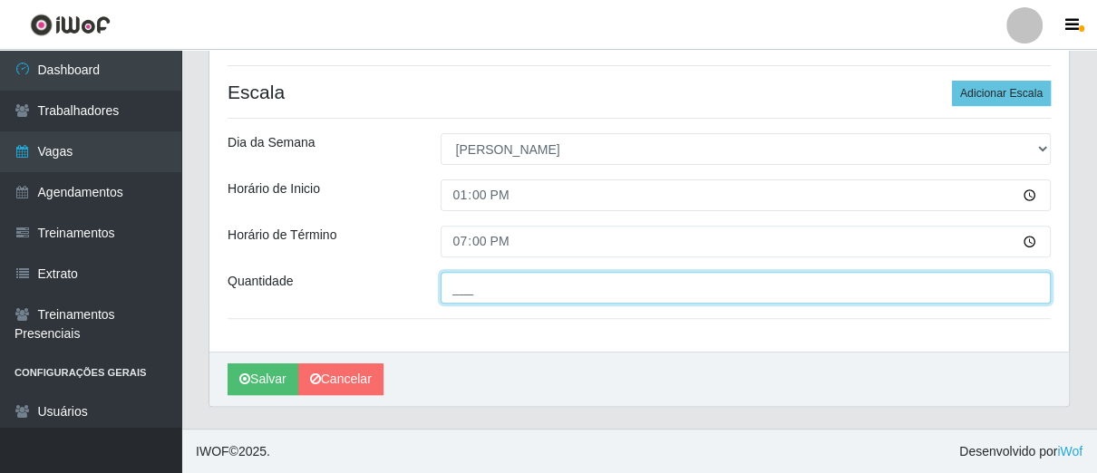
click at [475, 293] on input "___" at bounding box center [746, 288] width 611 height 32
type input "02_"
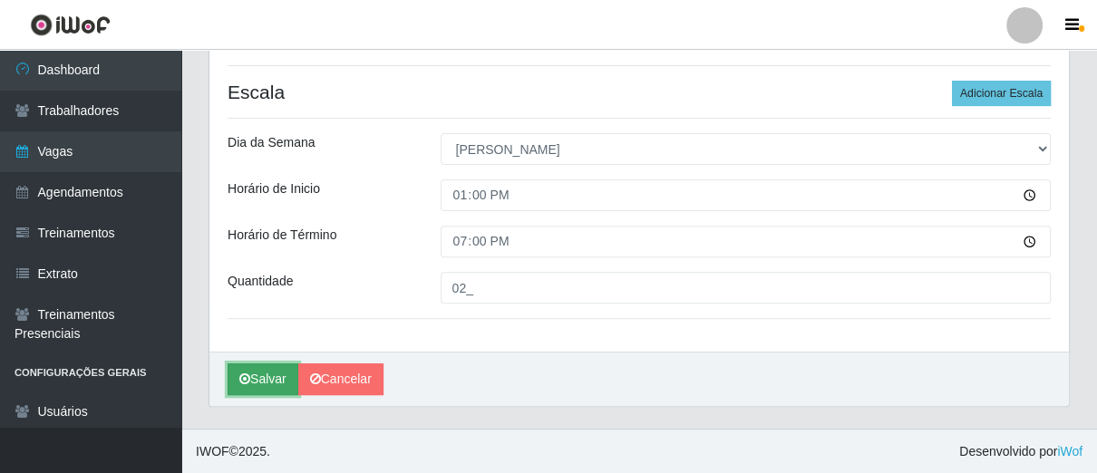
click at [258, 384] on button "Salvar" at bounding box center [263, 380] width 71 height 32
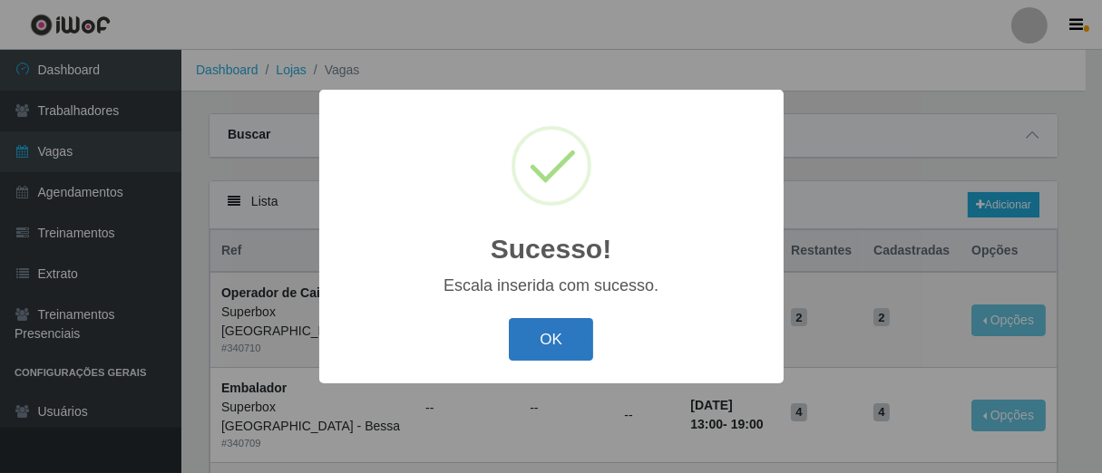
click at [573, 324] on button "OK" at bounding box center [551, 339] width 84 height 43
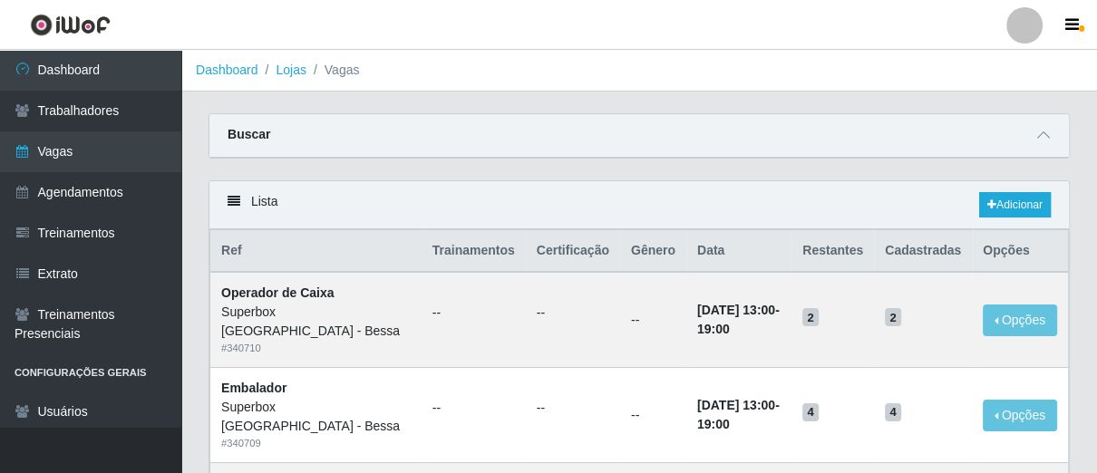
click at [857, 174] on div "Carregando... Buscar Início em Término em Função [Selecione...] ASG ASG + ASG +…" at bounding box center [639, 146] width 889 height 67
click at [1027, 211] on link "Adicionar" at bounding box center [1015, 204] width 72 height 25
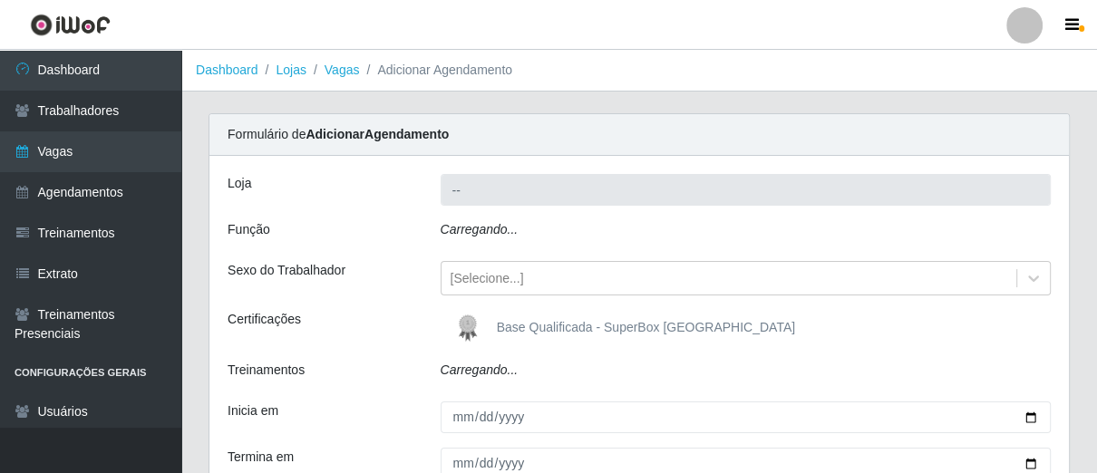
type input "Superbox [GEOGRAPHIC_DATA] - Bessa"
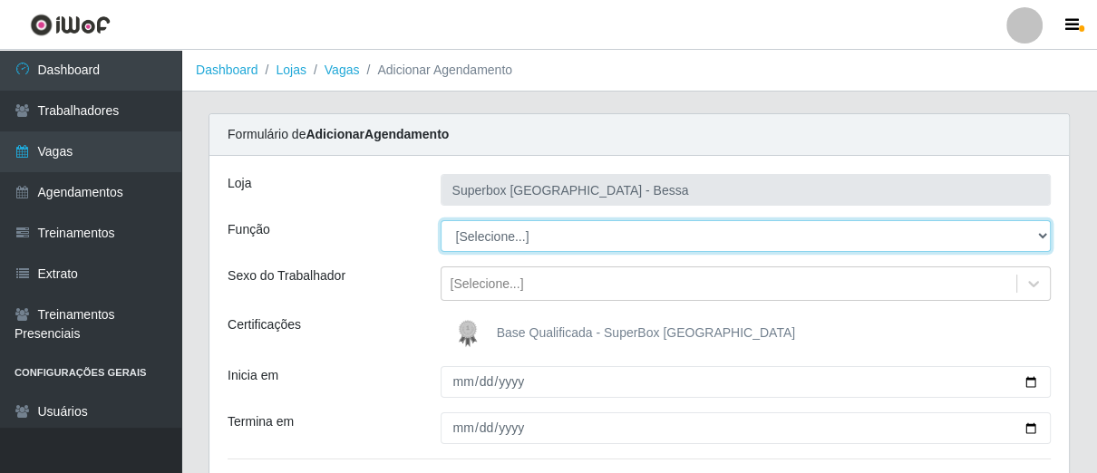
click at [555, 232] on select "[Selecione...] ASG ASG + ASG ++ Embalador Embalador + Embalador ++ Operador de …" at bounding box center [746, 236] width 611 height 32
select select "1"
click at [441, 220] on select "[Selecione...] ASG ASG + ASG ++ Embalador Embalador + Embalador ++ Operador de …" at bounding box center [746, 236] width 611 height 32
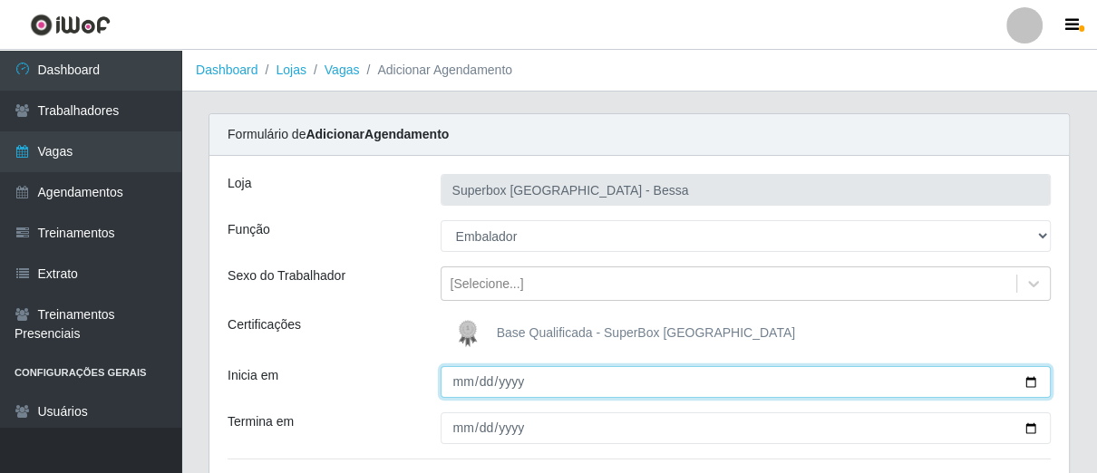
click at [459, 384] on input "Inicia em" at bounding box center [746, 382] width 611 height 32
type input "[DATE]"
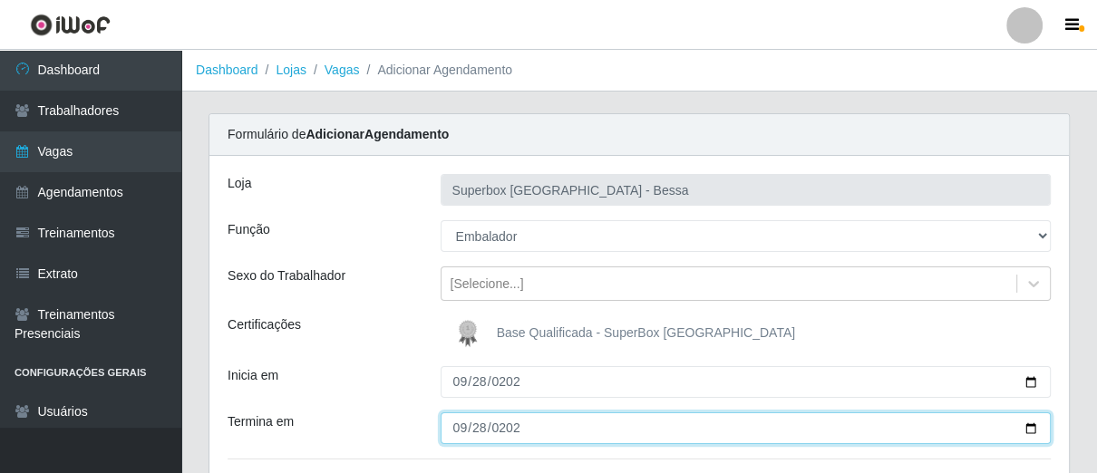
type input "[DATE]"
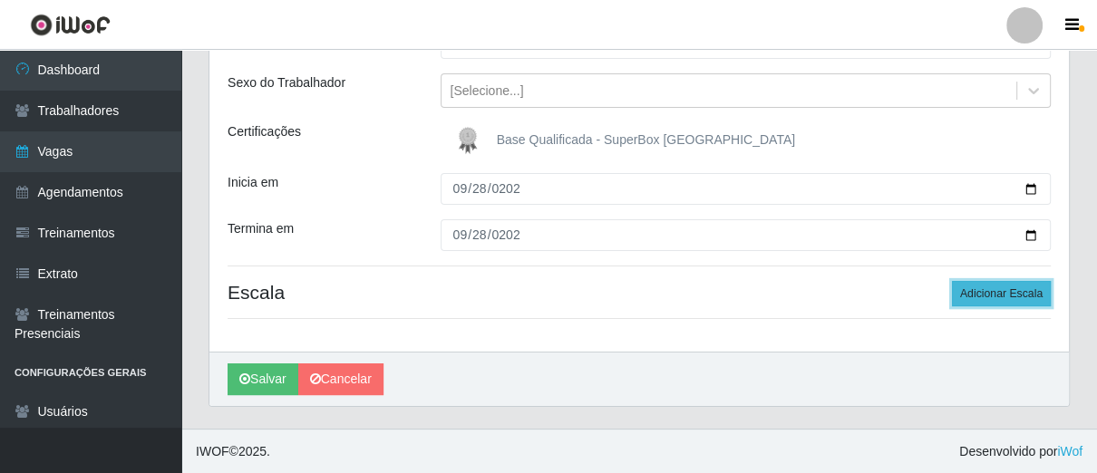
click at [974, 291] on button "Adicionar Escala" at bounding box center [1001, 293] width 99 height 25
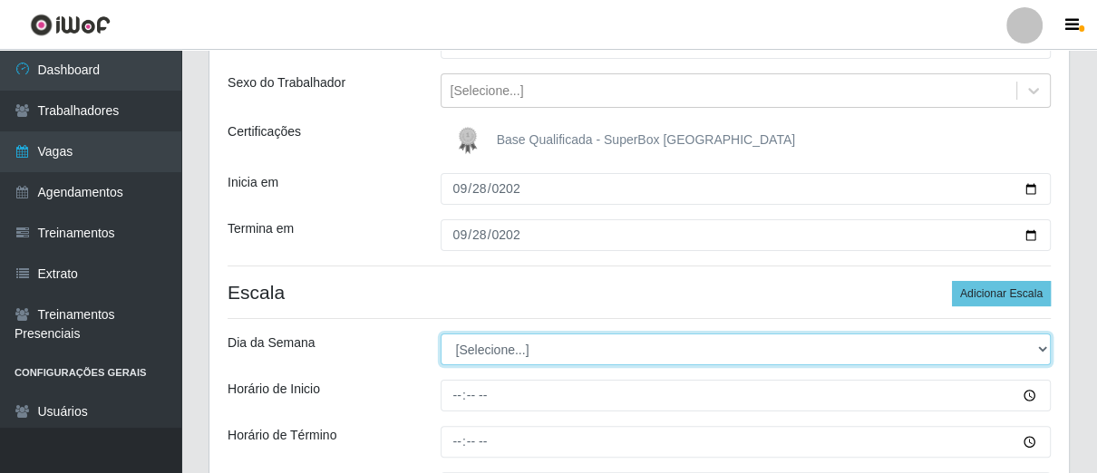
click at [512, 350] on select "[Selecione...] Segunda Terça Quarta Quinta Sexta Sábado Domingo" at bounding box center [746, 350] width 611 height 32
select select "0"
click at [441, 334] on select "[Selecione...] Segunda Terça Quarta Quinta Sexta Sábado Domingo" at bounding box center [746, 350] width 611 height 32
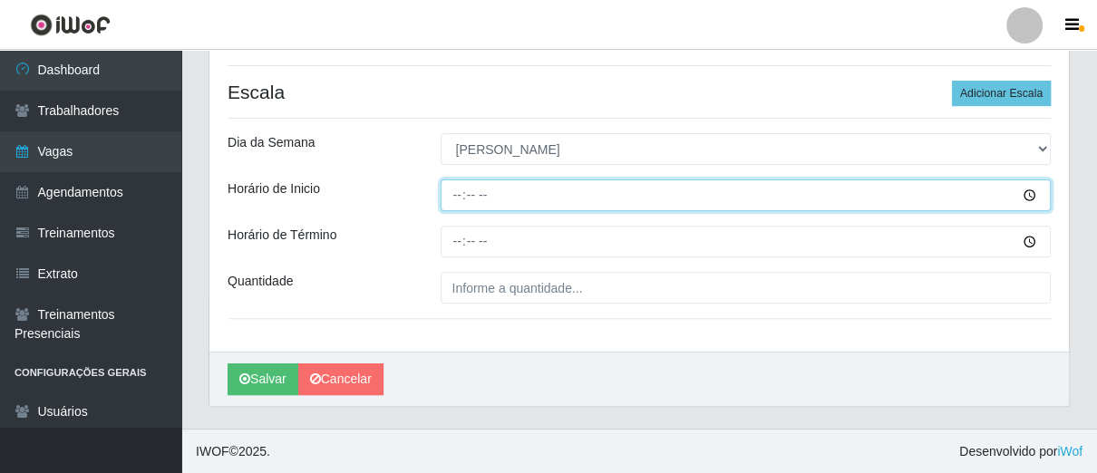
click at [460, 198] on input "Horário de Inicio" at bounding box center [746, 196] width 611 height 32
type input "07:00"
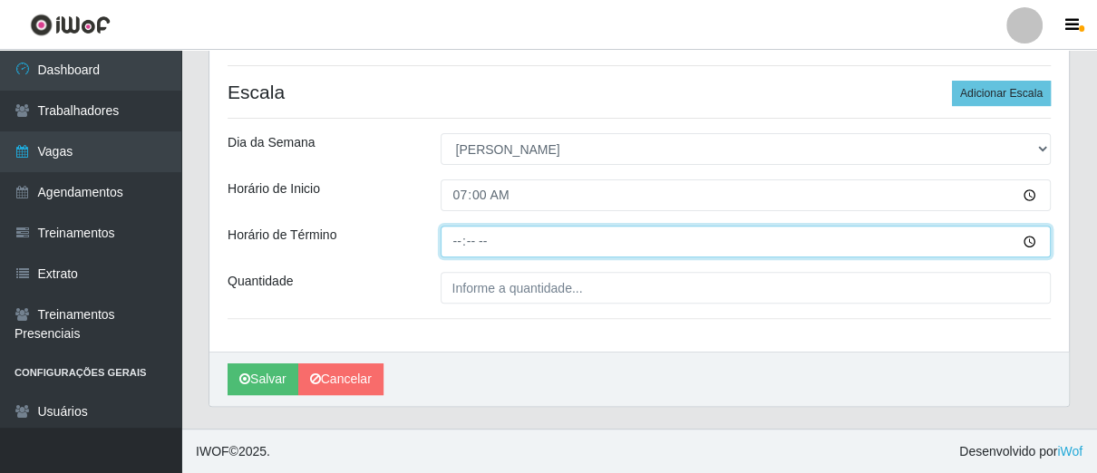
type input "13:00"
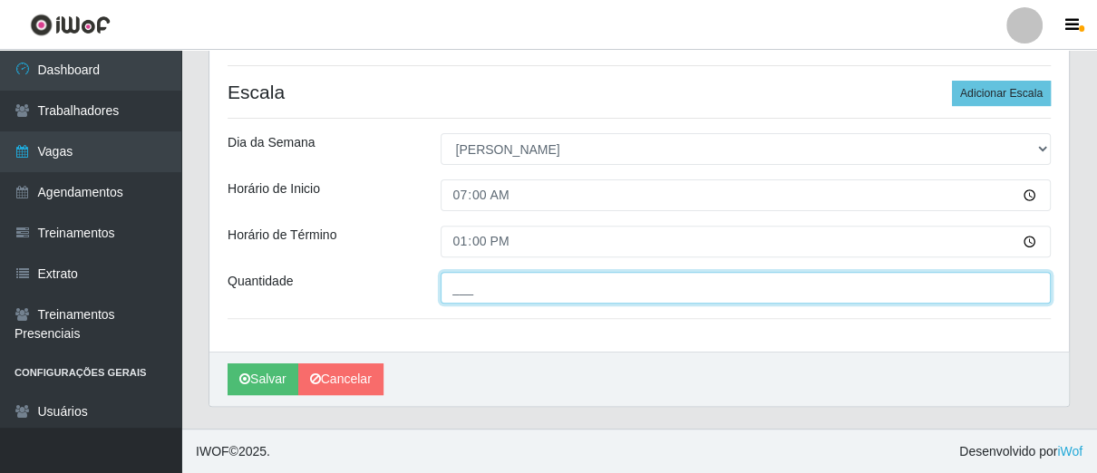
click at [496, 302] on input "___" at bounding box center [746, 288] width 611 height 32
type input "06_"
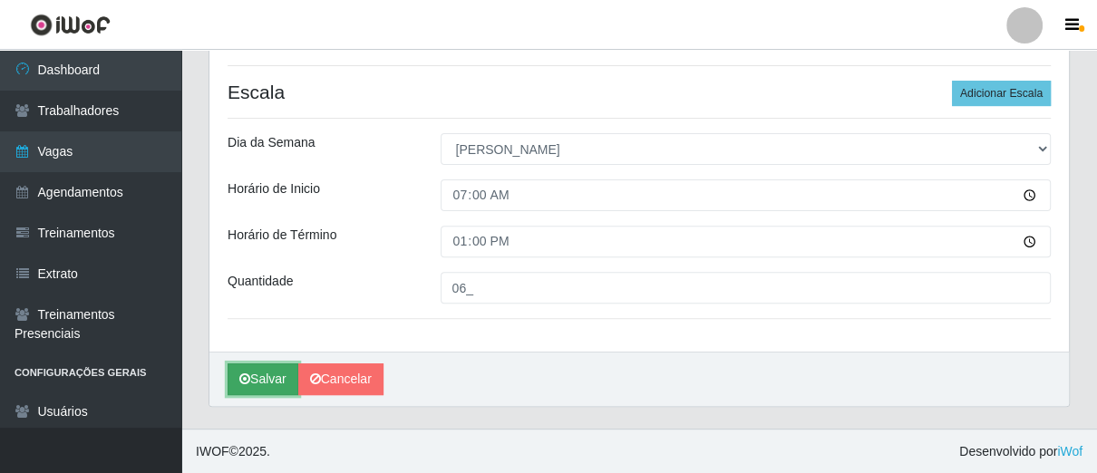
click at [281, 364] on button "Salvar" at bounding box center [263, 380] width 71 height 32
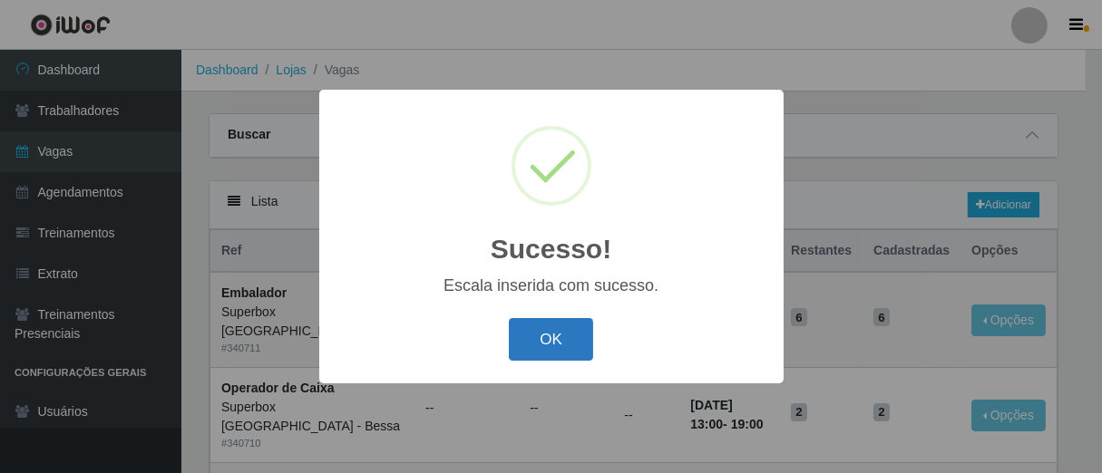
click at [550, 333] on button "OK" at bounding box center [551, 339] width 84 height 43
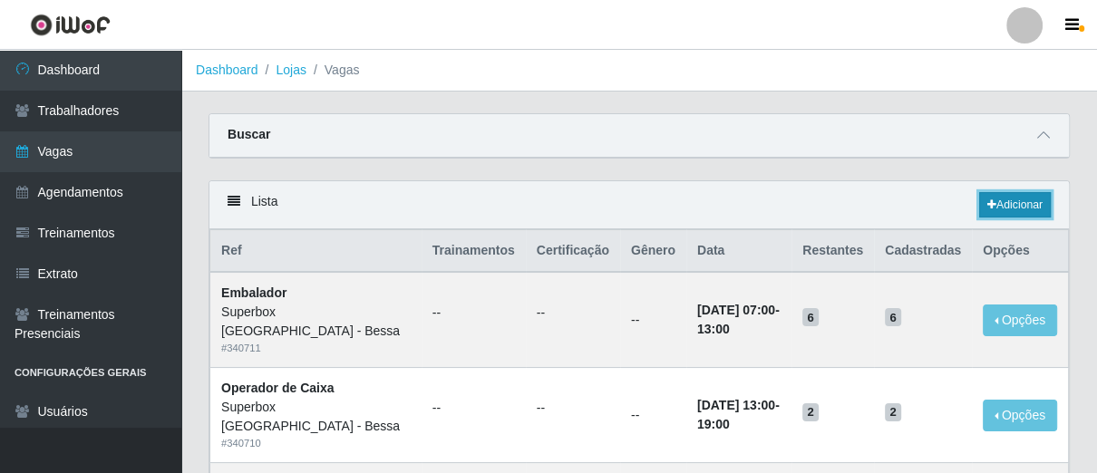
click at [987, 199] on icon at bounding box center [991, 204] width 9 height 11
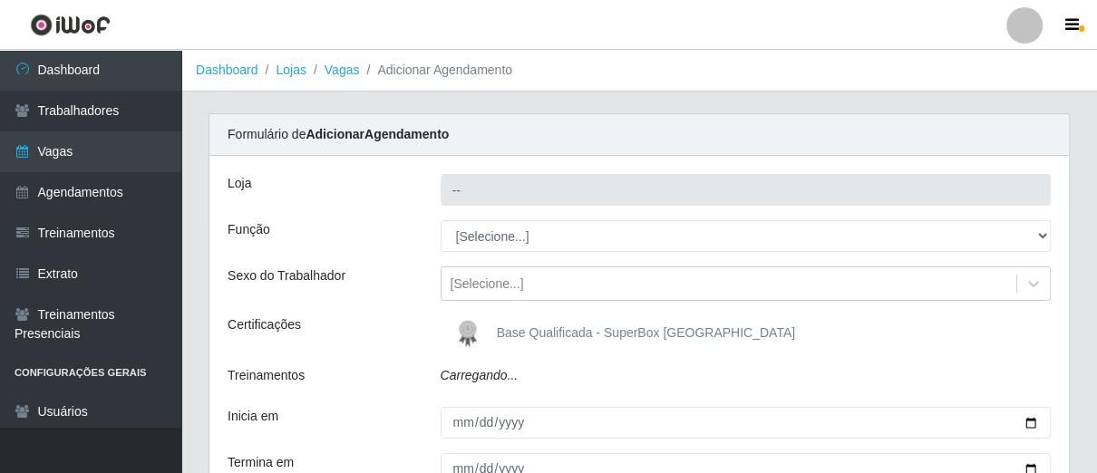
type input "Superbox [GEOGRAPHIC_DATA] - Bessa"
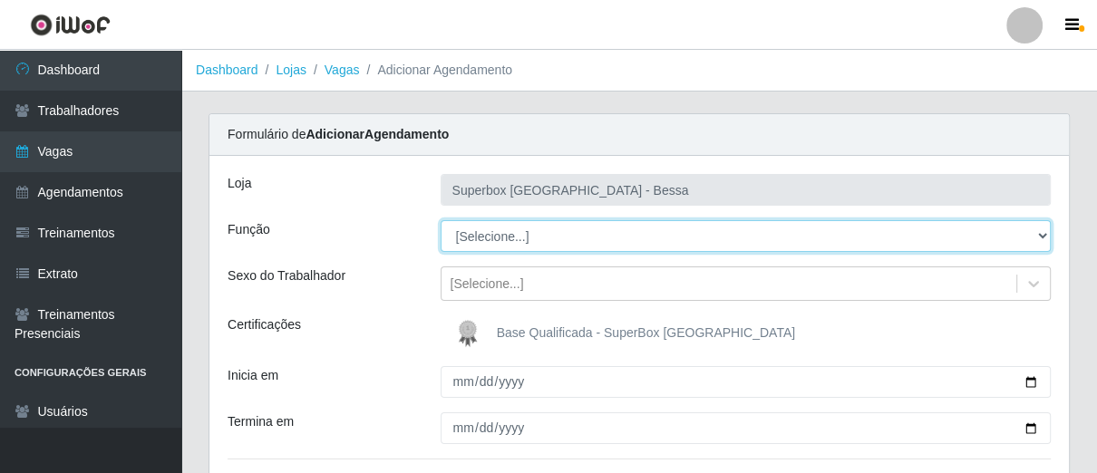
click at [548, 235] on select "[Selecione...] ASG ASG + ASG ++ Embalador Embalador + Embalador ++ Operador de …" at bounding box center [746, 236] width 611 height 32
select select "22"
click at [441, 220] on select "[Selecione...] ASG ASG + ASG ++ Embalador Embalador + Embalador ++ Operador de …" at bounding box center [746, 236] width 611 height 32
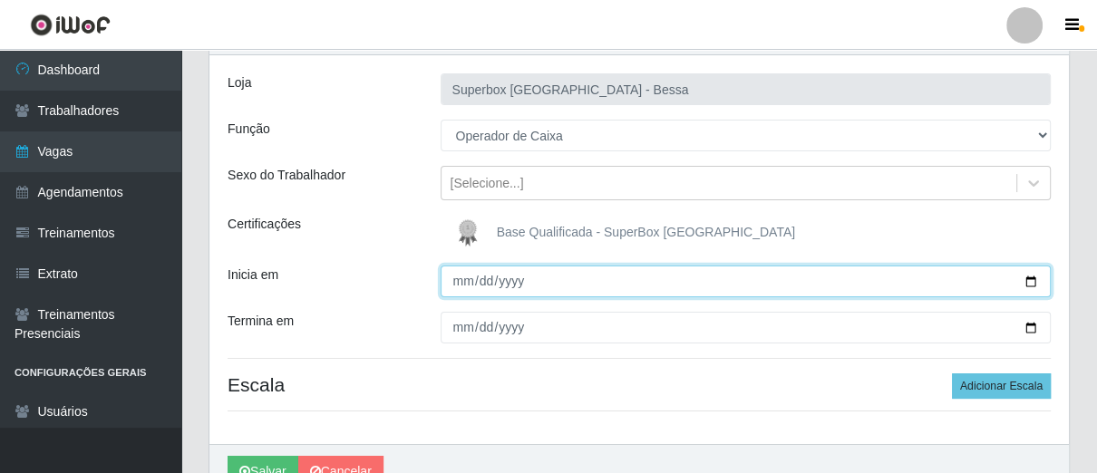
click at [462, 288] on input "Inicia em" at bounding box center [746, 282] width 611 height 32
type input "[DATE]"
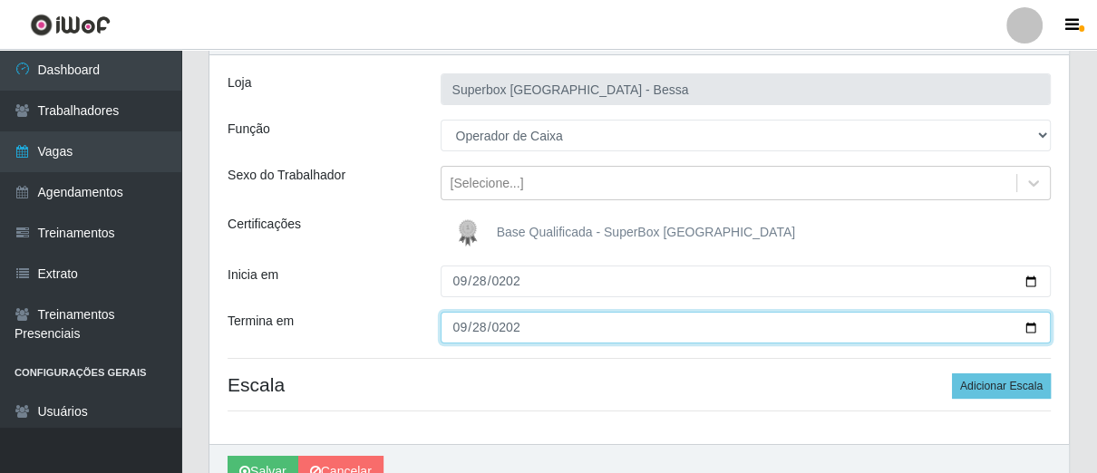
type input "[DATE]"
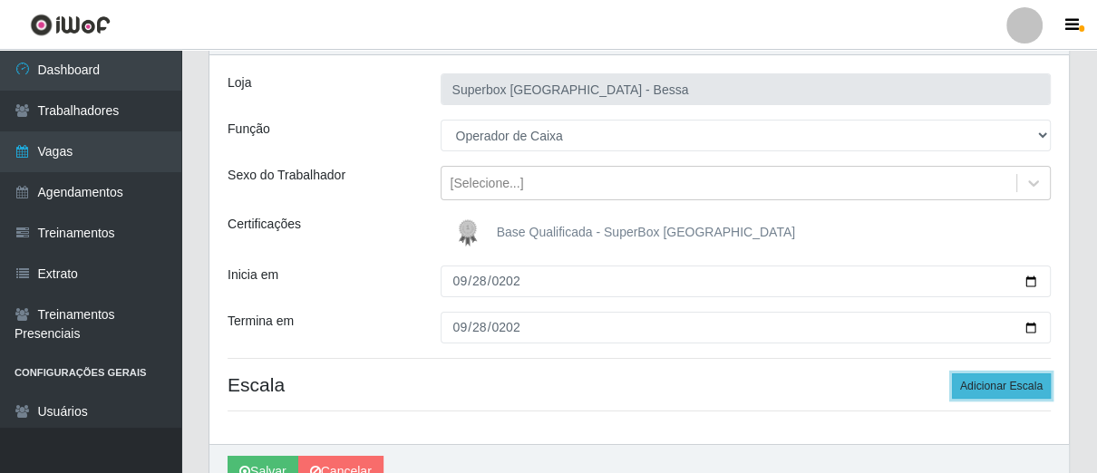
click at [985, 381] on button "Adicionar Escala" at bounding box center [1001, 386] width 99 height 25
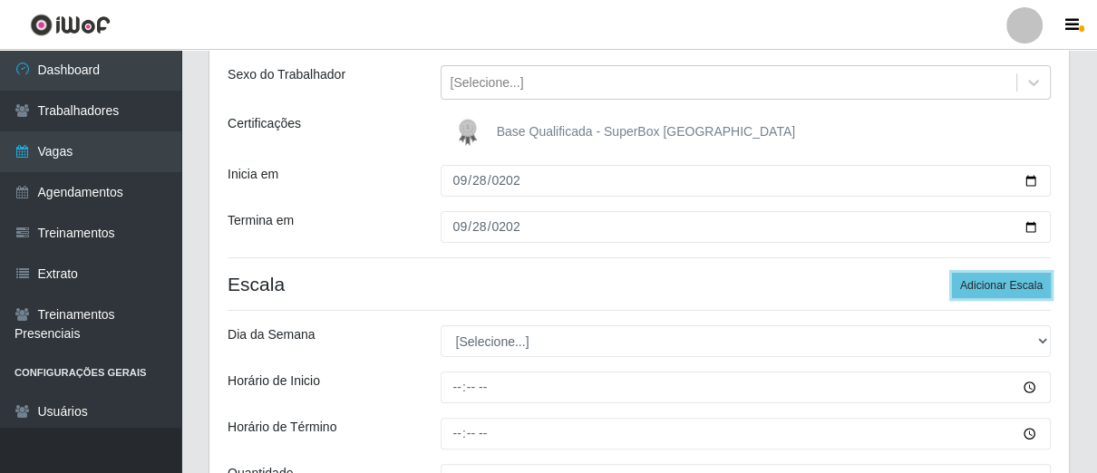
scroll to position [302, 0]
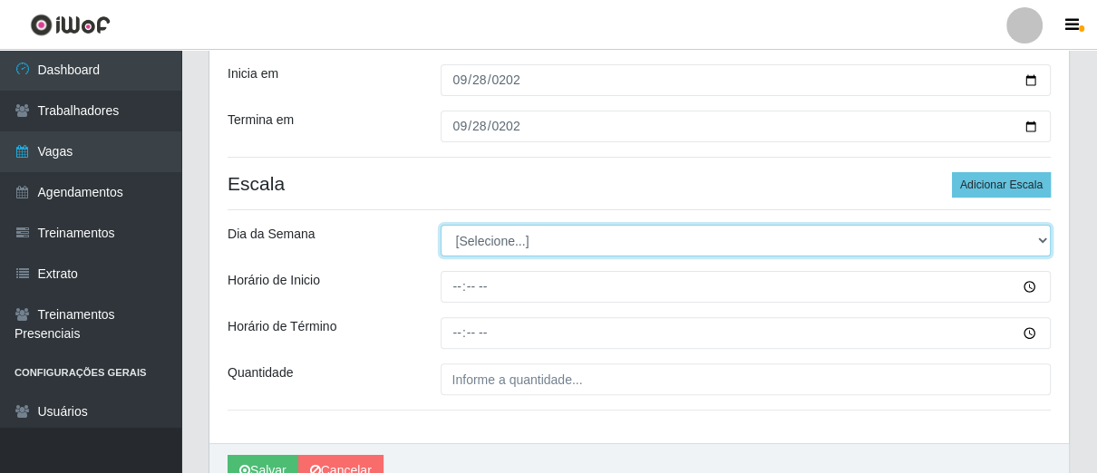
click at [680, 229] on select "[Selecione...] Segunda Terça Quarta Quinta Sexta Sábado Domingo" at bounding box center [746, 241] width 611 height 32
select select "0"
click at [441, 225] on select "[Selecione...] Segunda Terça Quarta Quinta Sexta Sábado Domingo" at bounding box center [746, 241] width 611 height 32
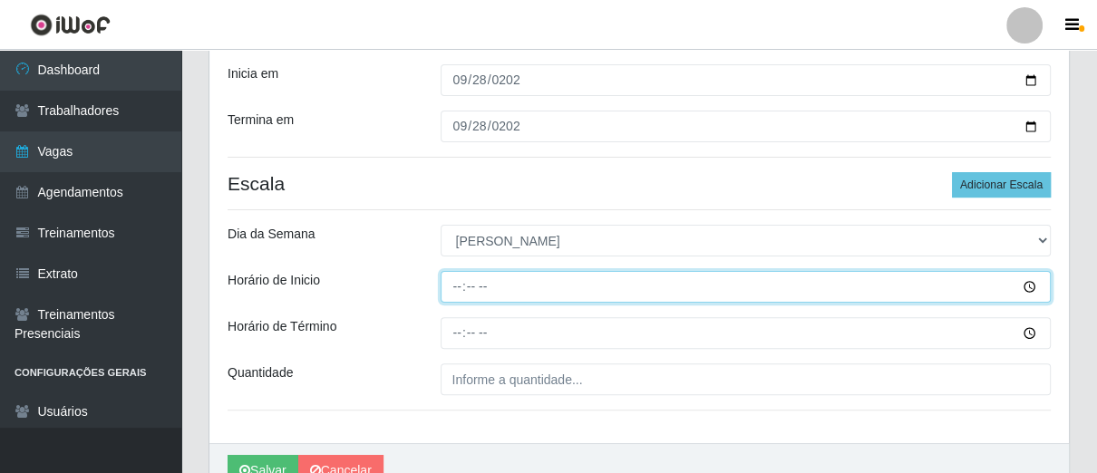
click at [450, 287] on input "Horário de Inicio" at bounding box center [746, 287] width 611 height 32
type input "07:00"
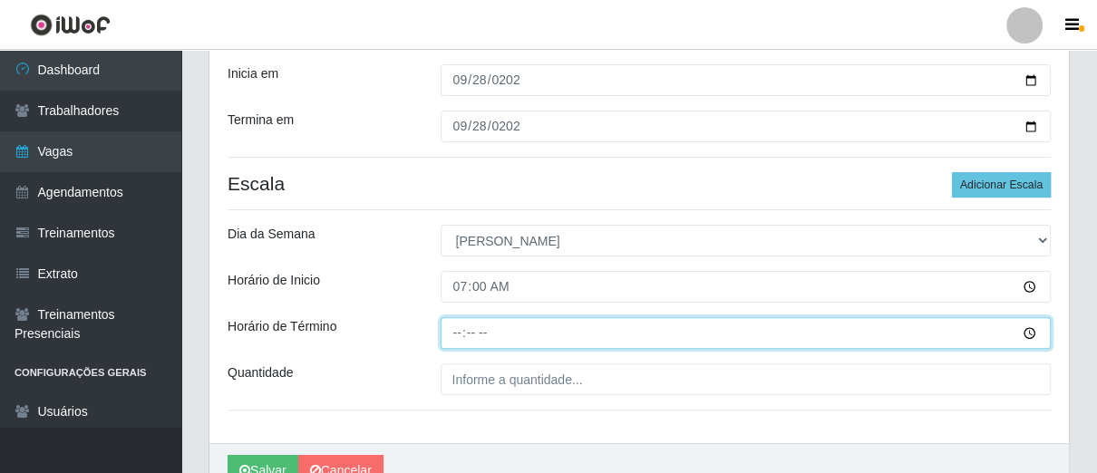
type input "13:00"
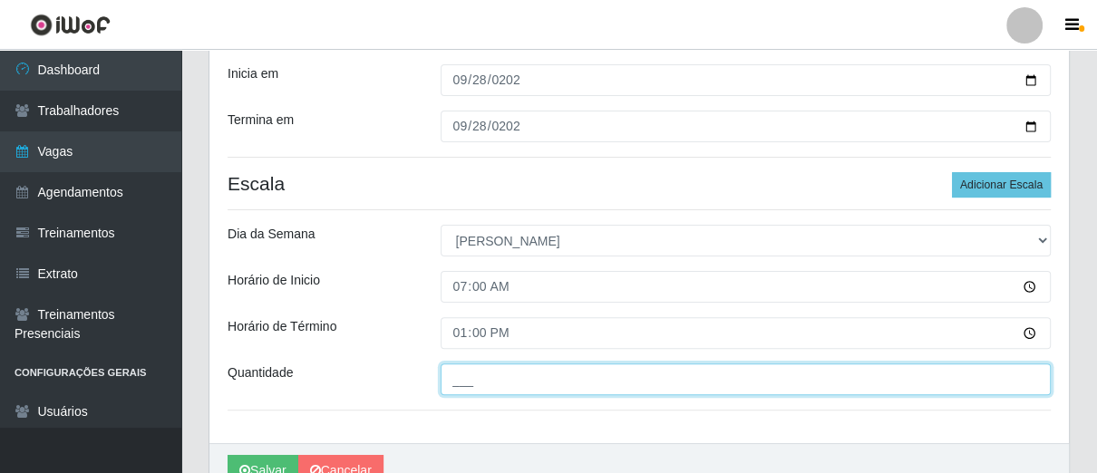
click at [476, 391] on input "___" at bounding box center [746, 380] width 611 height 32
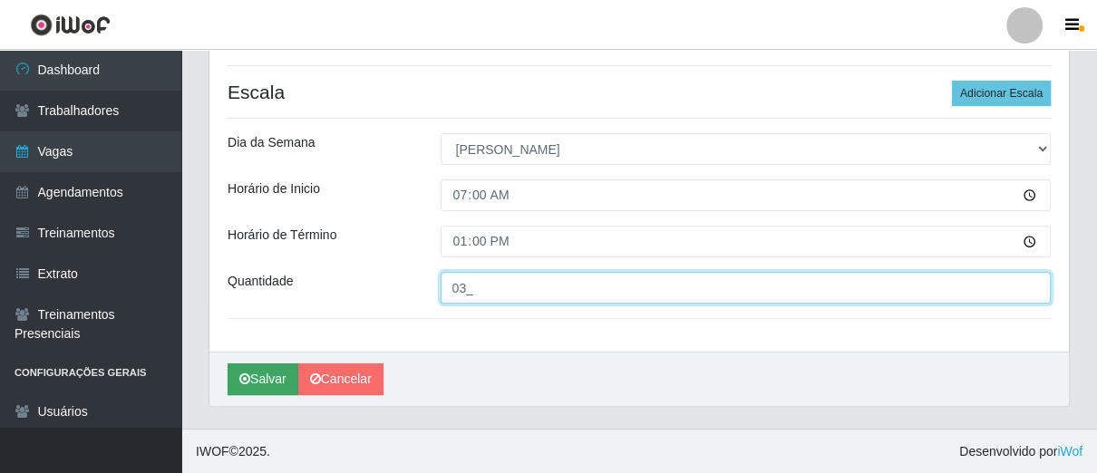
type input "03_"
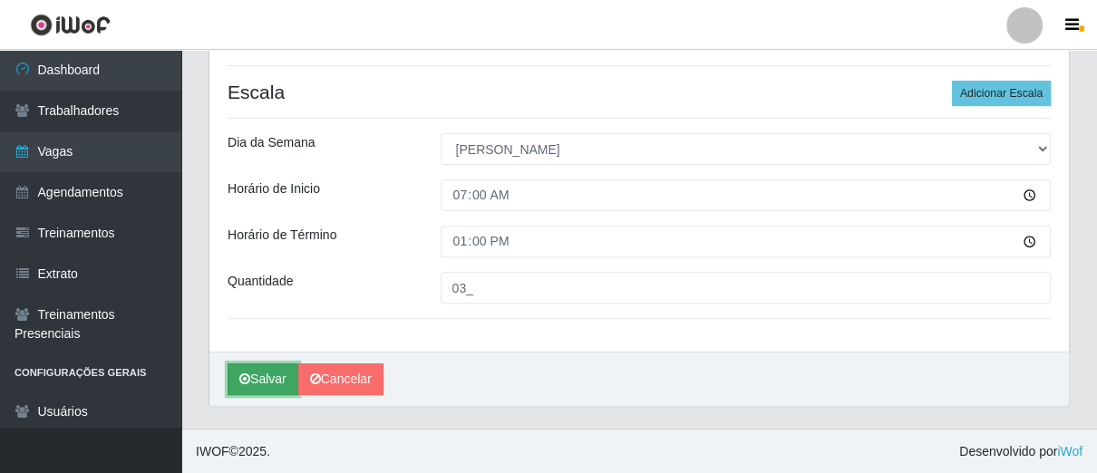
click at [261, 391] on button "Salvar" at bounding box center [263, 380] width 71 height 32
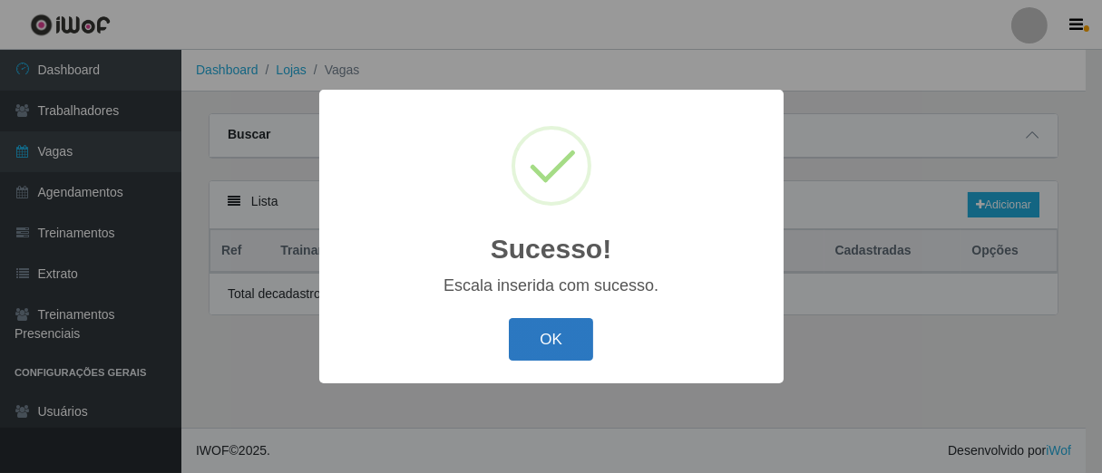
click at [572, 341] on button "OK" at bounding box center [551, 339] width 84 height 43
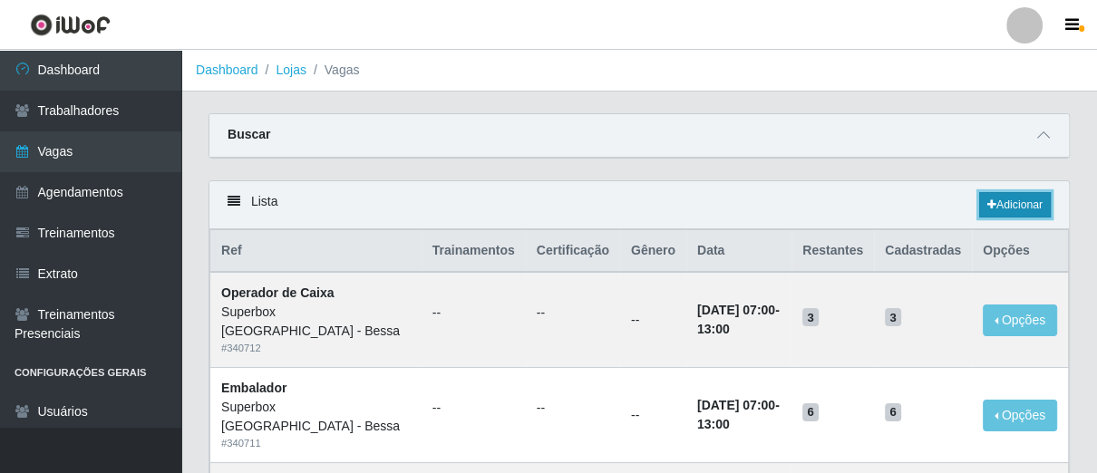
click at [1006, 201] on link "Adicionar" at bounding box center [1015, 204] width 72 height 25
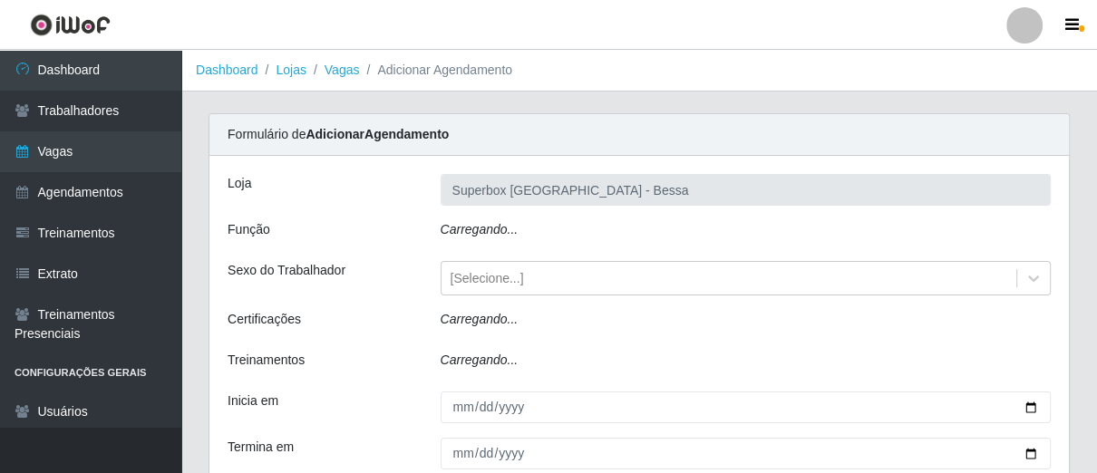
type input "Superbox [GEOGRAPHIC_DATA] - Bessa"
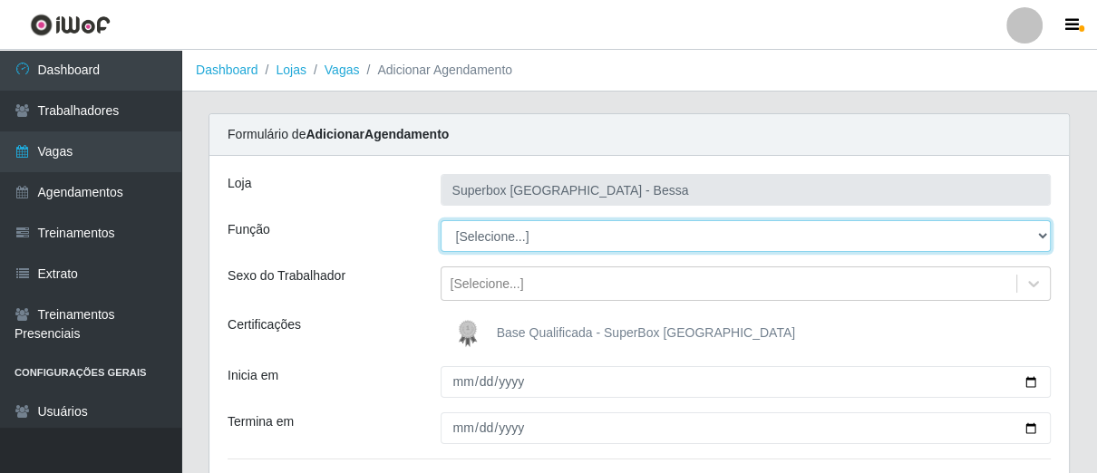
click at [588, 231] on select "[Selecione...] ASG ASG + ASG ++ Embalador Embalador + Embalador ++ Operador de …" at bounding box center [746, 236] width 611 height 32
select select "1"
click at [441, 220] on select "[Selecione...] ASG ASG + ASG ++ Embalador Embalador + Embalador ++ Operador de …" at bounding box center [746, 236] width 611 height 32
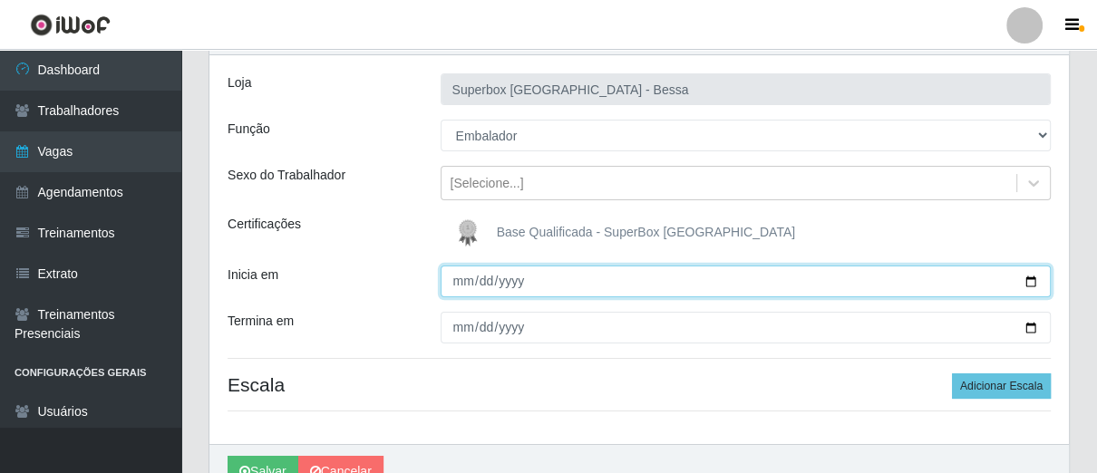
click at [462, 286] on input "Inicia em" at bounding box center [746, 282] width 611 height 32
type input "[DATE]"
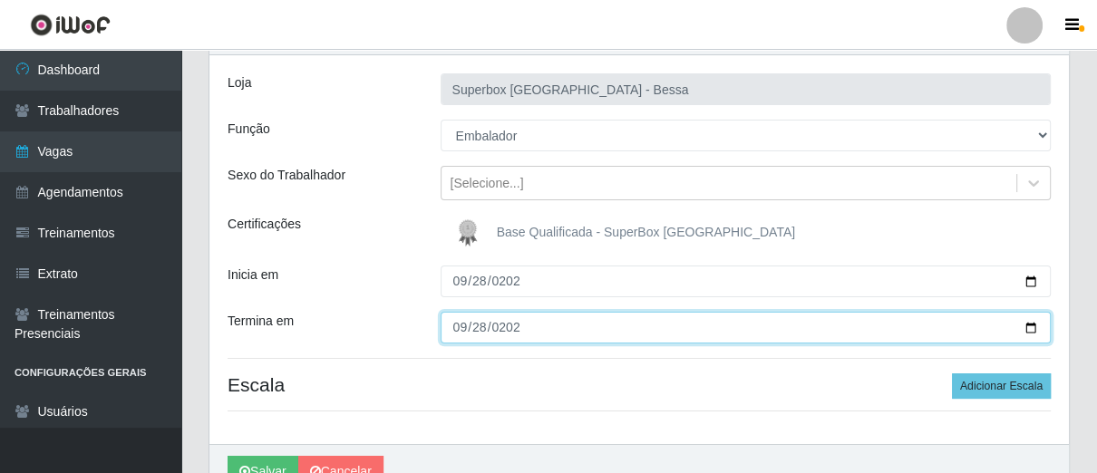
type input "[DATE]"
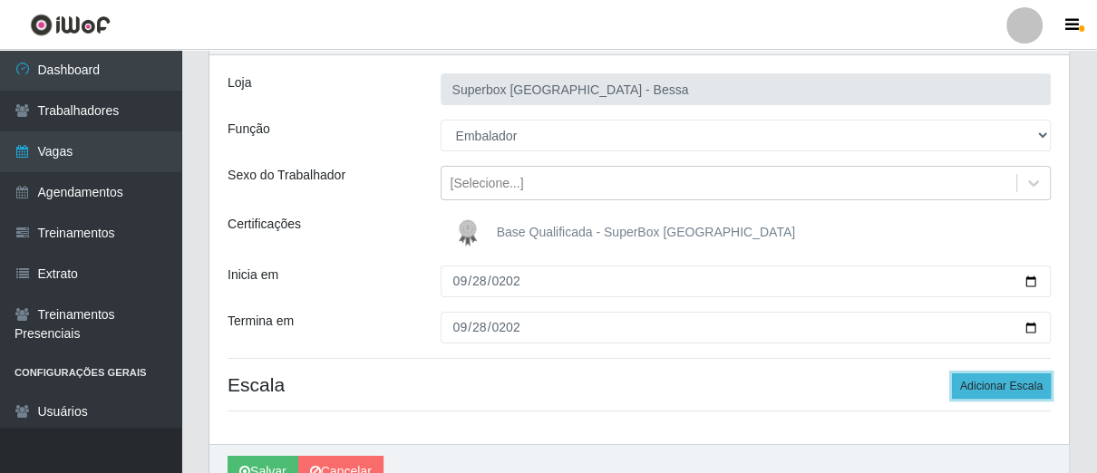
click at [967, 384] on button "Adicionar Escala" at bounding box center [1001, 386] width 99 height 25
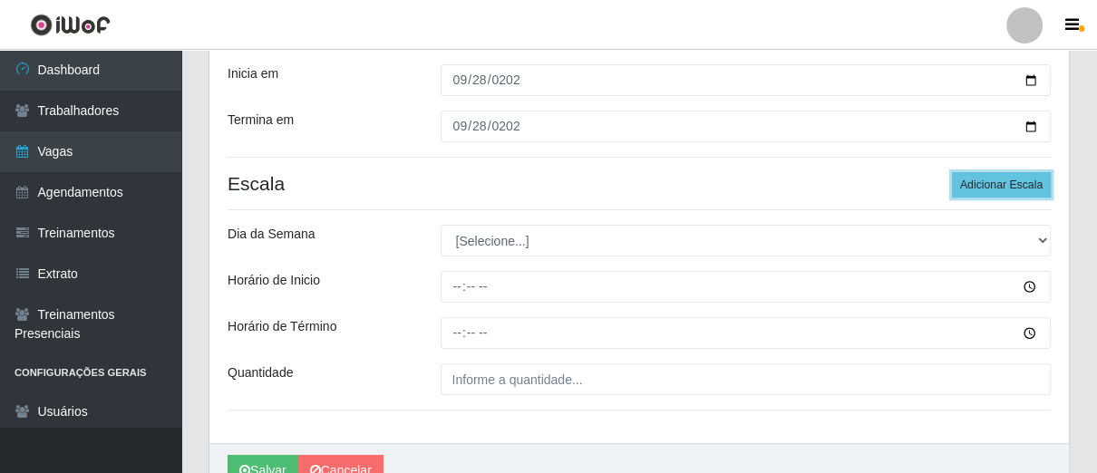
scroll to position [394, 0]
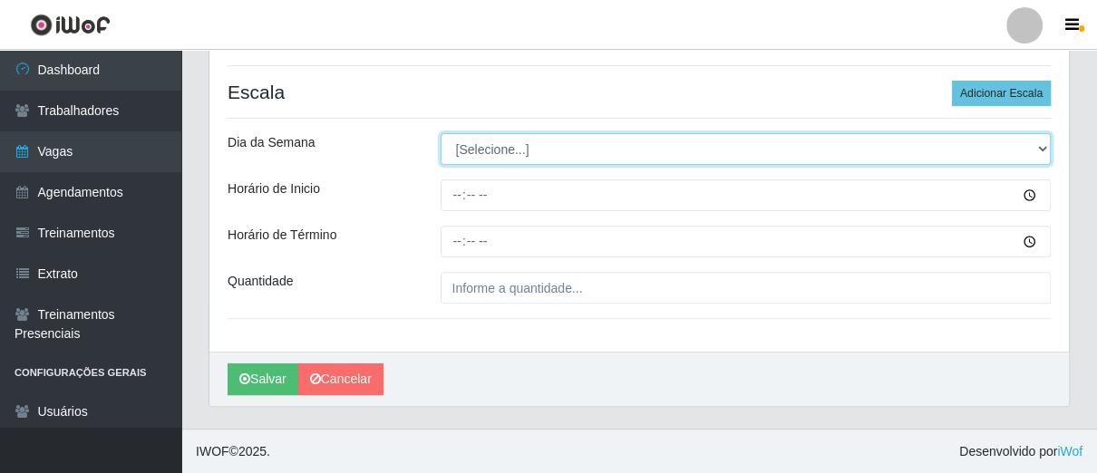
click at [520, 153] on select "[Selecione...] Segunda Terça Quarta Quinta Sexta Sábado Domingo" at bounding box center [746, 149] width 611 height 32
select select "0"
click at [441, 133] on select "[Selecione...] Segunda Terça Quarta Quinta Sexta Sábado Domingo" at bounding box center [746, 149] width 611 height 32
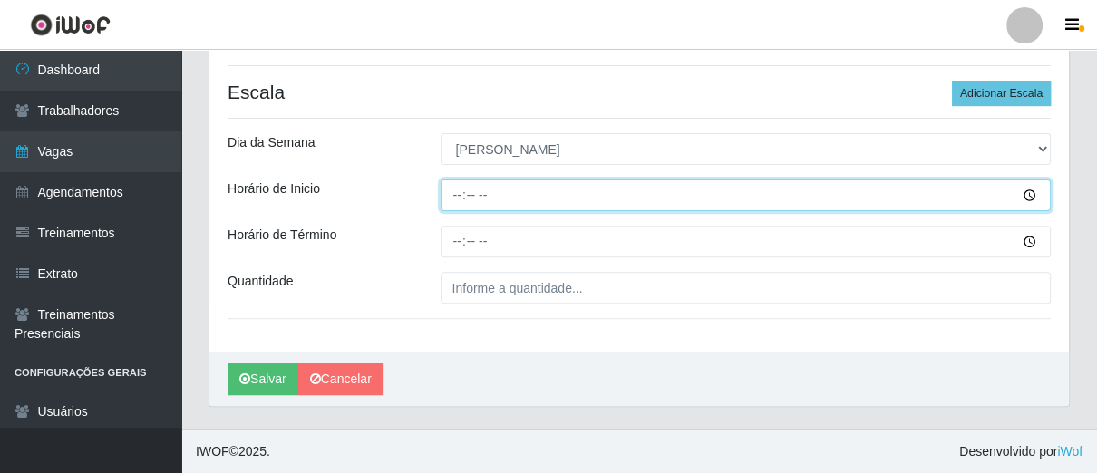
click at [454, 203] on input "Horário de Inicio" at bounding box center [746, 196] width 611 height 32
type input "13:00"
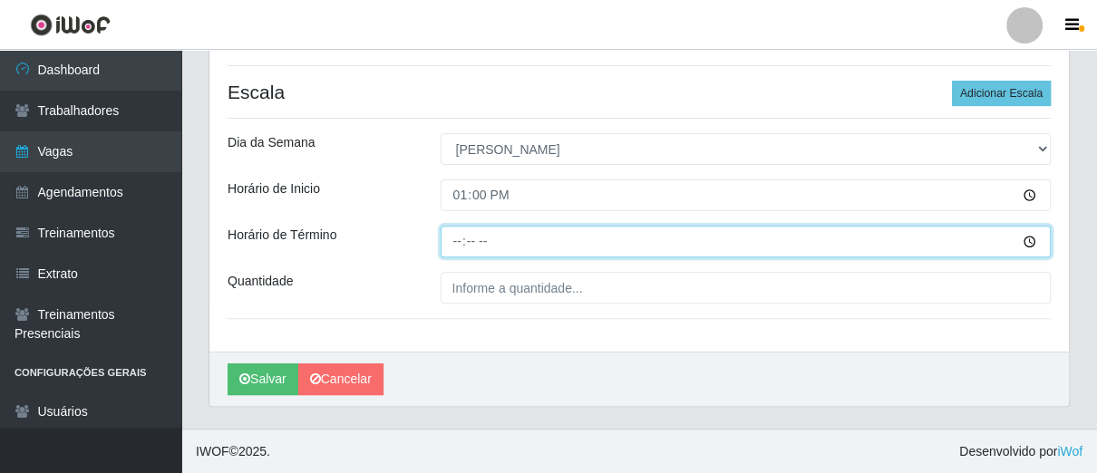
type input "19:00"
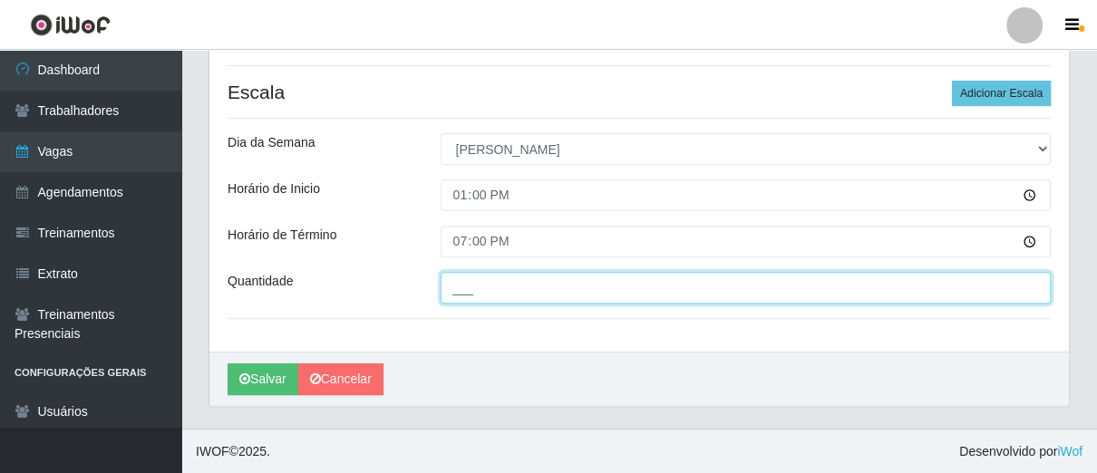
click at [498, 292] on input "___" at bounding box center [746, 288] width 611 height 32
type input "04_"
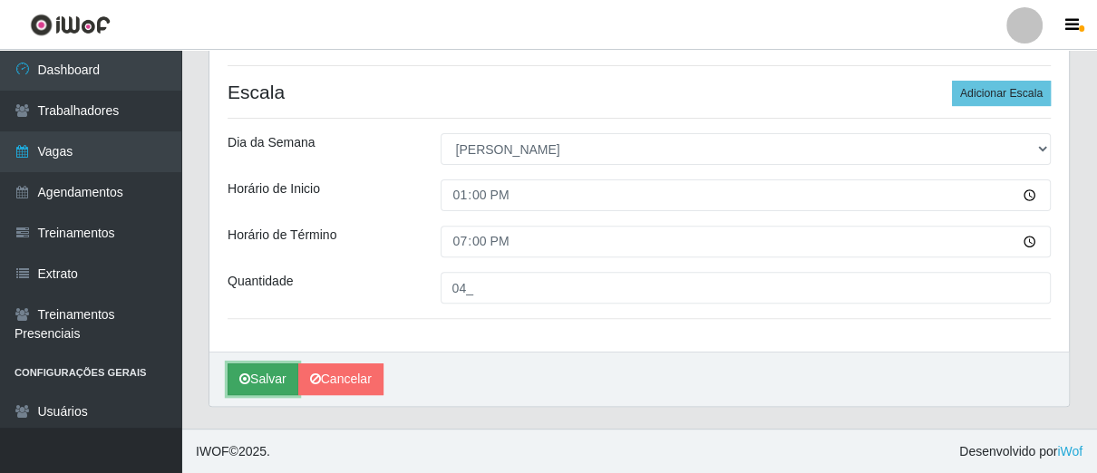
click at [284, 366] on button "Salvar" at bounding box center [263, 380] width 71 height 32
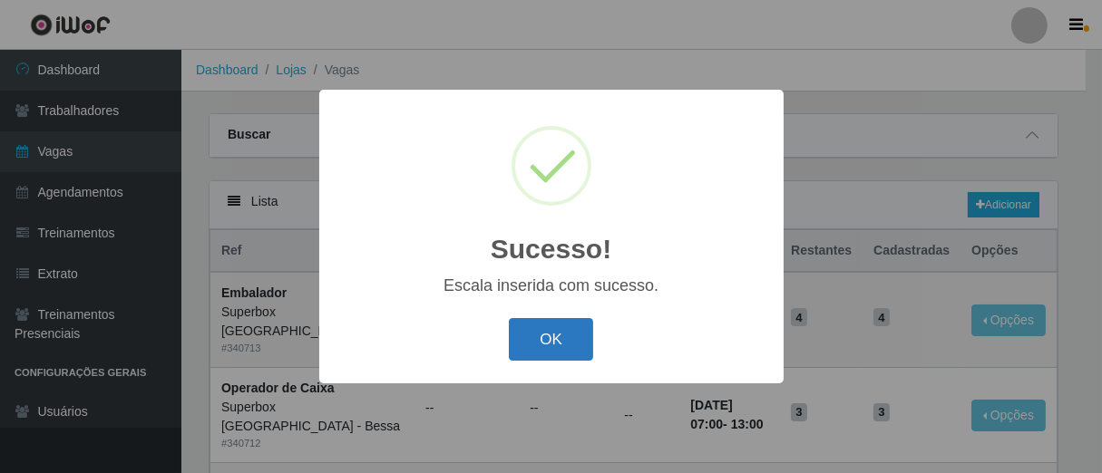
click at [539, 337] on button "OK" at bounding box center [551, 339] width 84 height 43
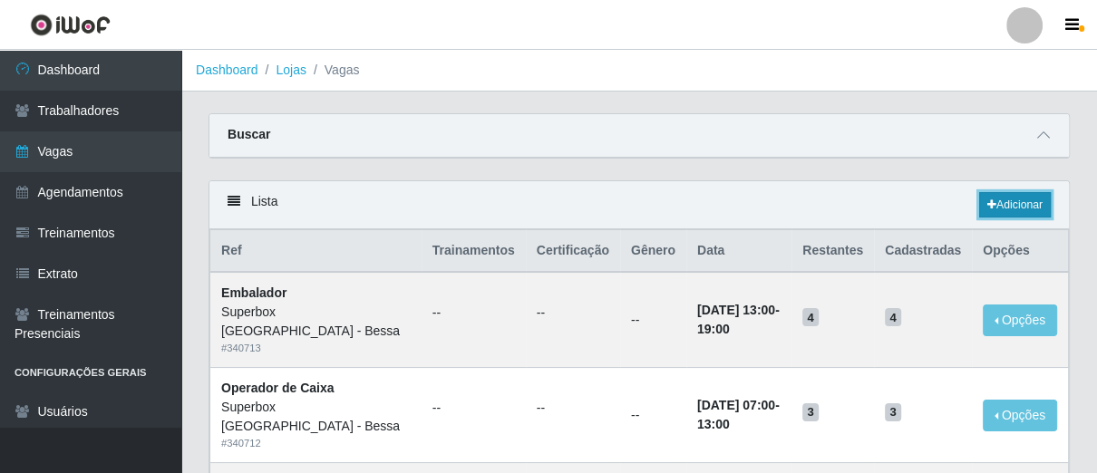
click at [979, 197] on link "Adicionar" at bounding box center [1015, 204] width 72 height 25
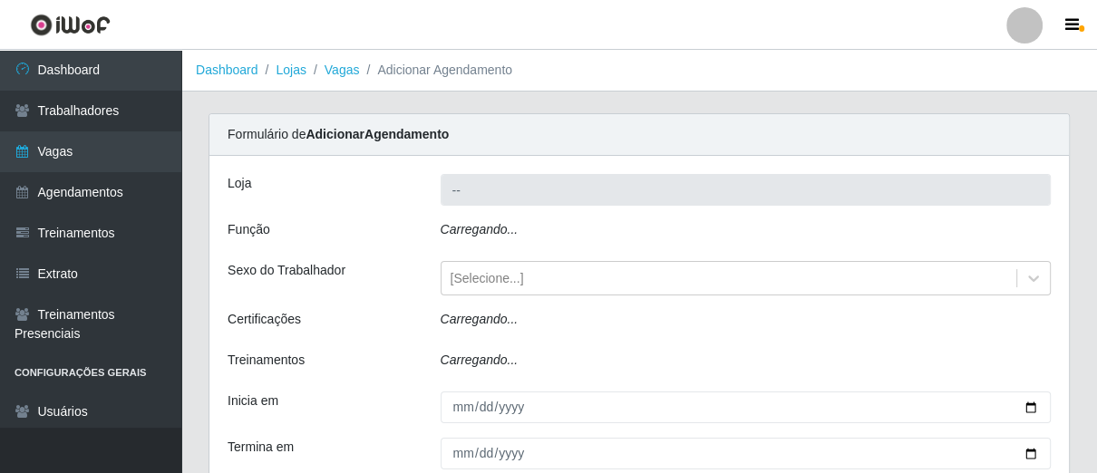
type input "Superbox [GEOGRAPHIC_DATA] - Bessa"
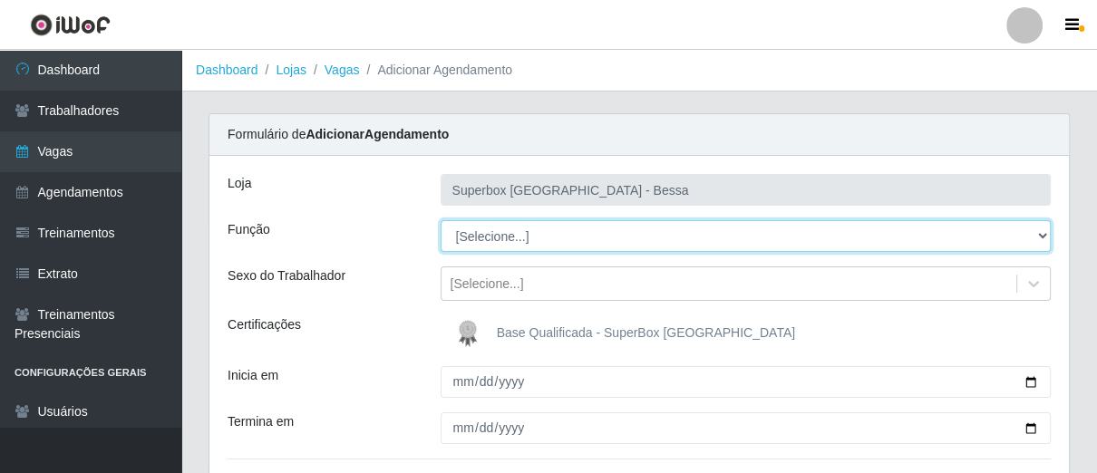
click at [572, 228] on select "[Selecione...] ASG ASG + ASG ++ Embalador Embalador + Embalador ++ Operador de …" at bounding box center [746, 236] width 611 height 32
select select "22"
click at [441, 220] on select "[Selecione...] ASG ASG + ASG ++ Embalador Embalador + Embalador ++ Operador de …" at bounding box center [746, 236] width 611 height 32
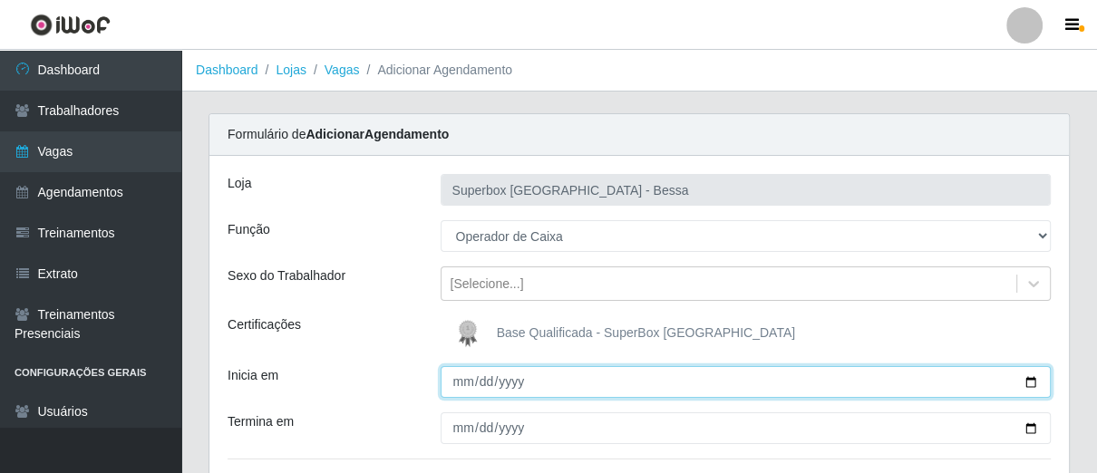
click at [455, 384] on input "Inicia em" at bounding box center [746, 382] width 611 height 32
type input "[DATE]"
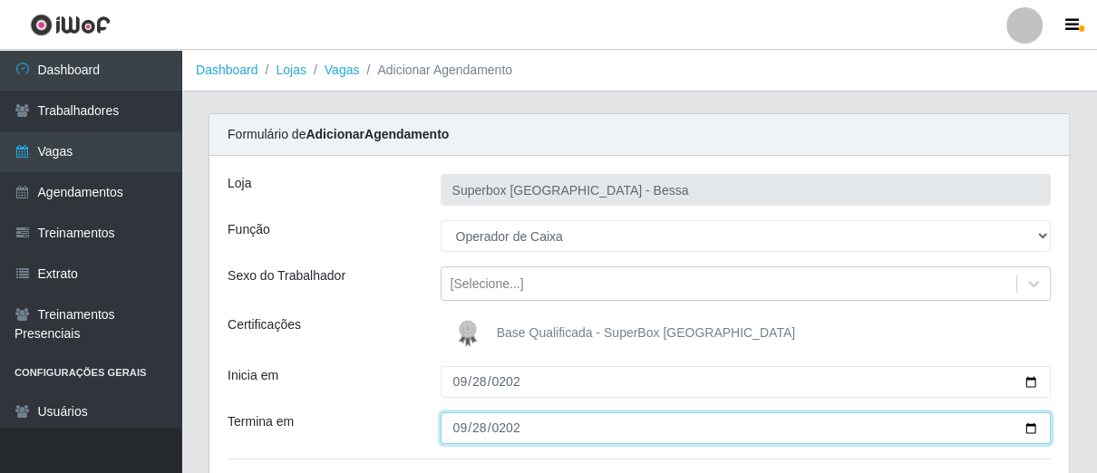
type input "[DATE]"
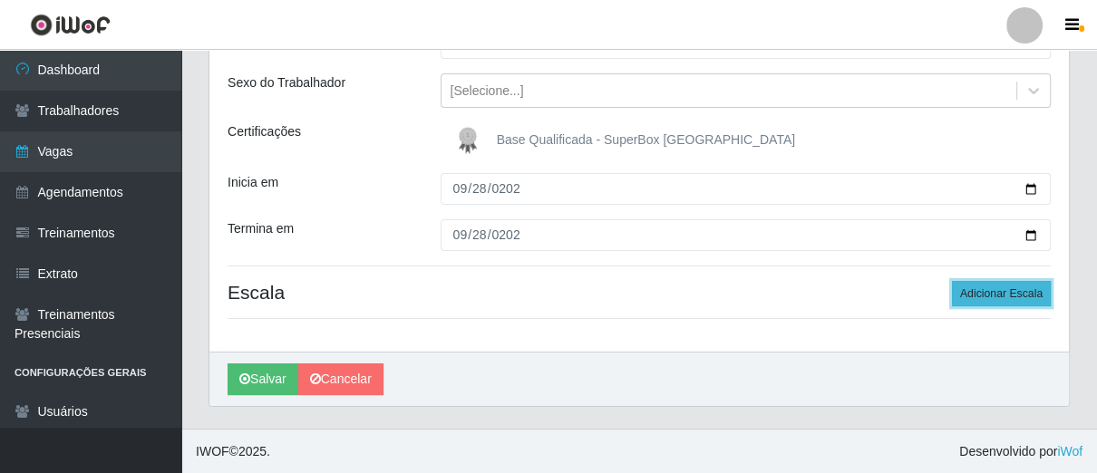
click at [986, 291] on button "Adicionar Escala" at bounding box center [1001, 293] width 99 height 25
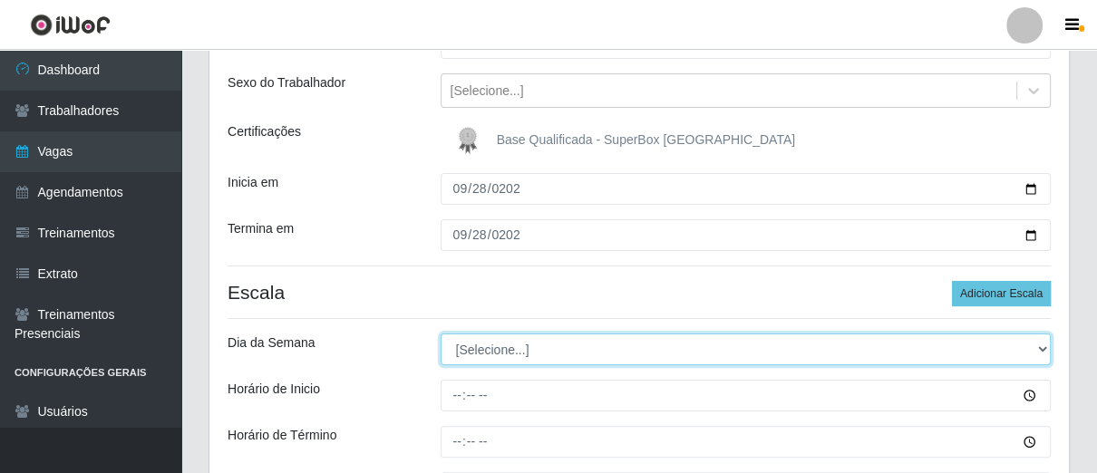
click at [500, 346] on select "[Selecione...] Segunda Terça Quarta Quinta Sexta Sábado Domingo" at bounding box center [746, 350] width 611 height 32
select select "0"
click at [441, 334] on select "[Selecione...] Segunda Terça Quarta Quinta Sexta Sábado Domingo" at bounding box center [746, 350] width 611 height 32
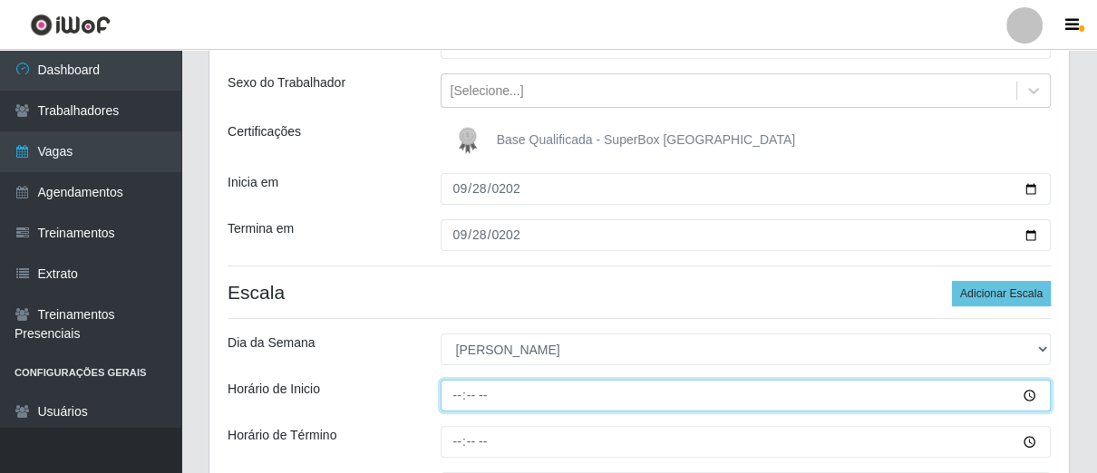
click at [451, 394] on input "Horário de Inicio" at bounding box center [746, 396] width 611 height 32
type input "13:00"
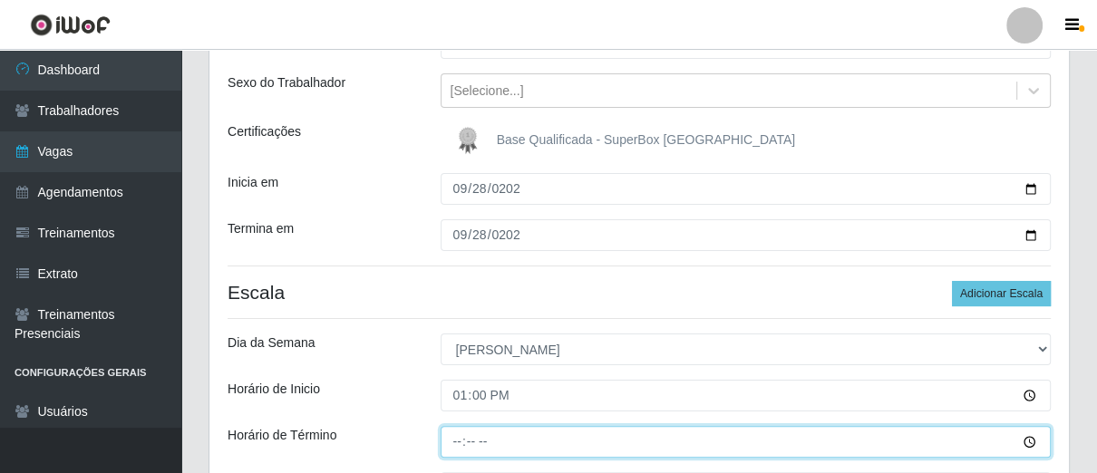
type input "19:00"
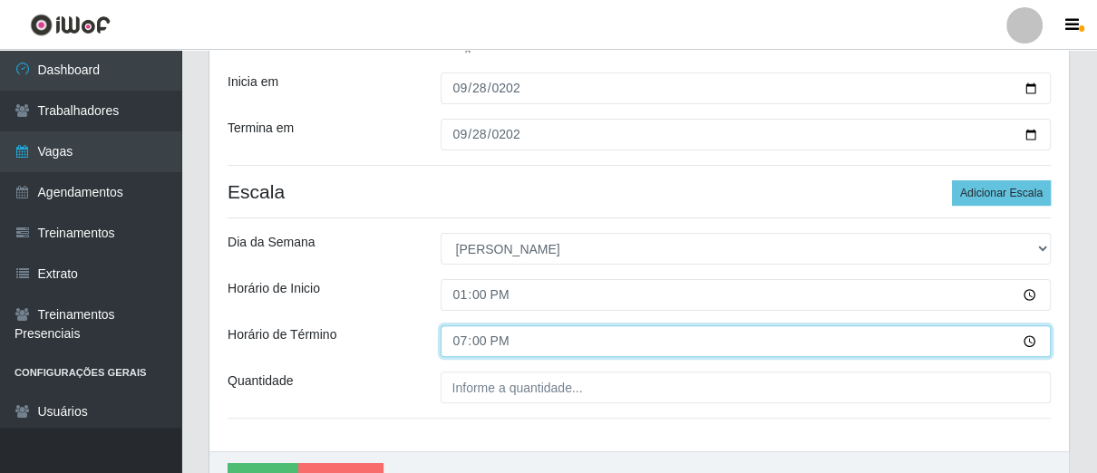
scroll to position [394, 0]
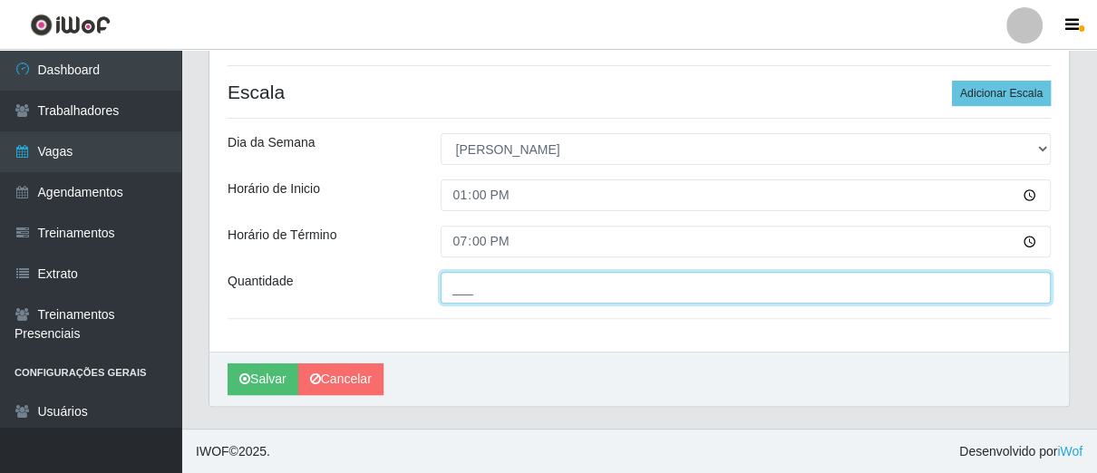
click at [493, 294] on input "___" at bounding box center [746, 288] width 611 height 32
type input "01_"
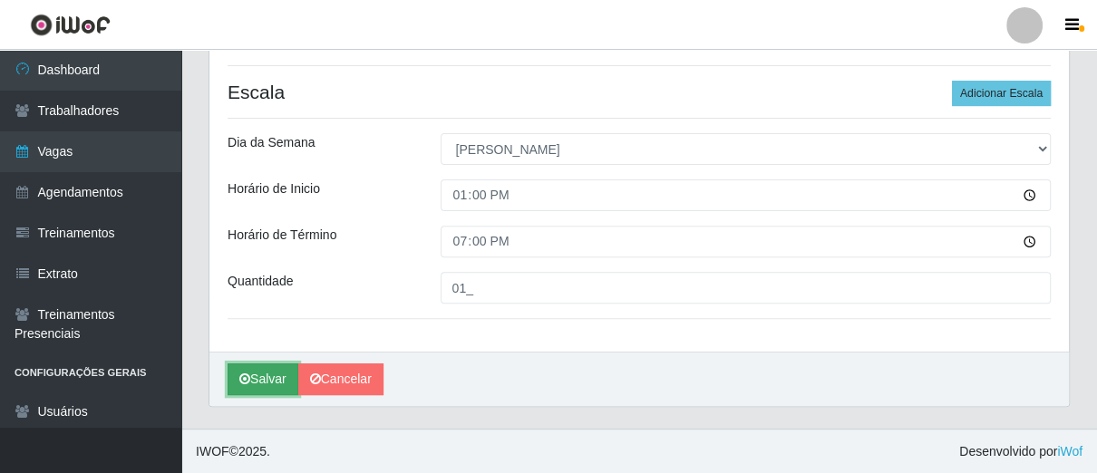
click at [251, 372] on button "Salvar" at bounding box center [263, 380] width 71 height 32
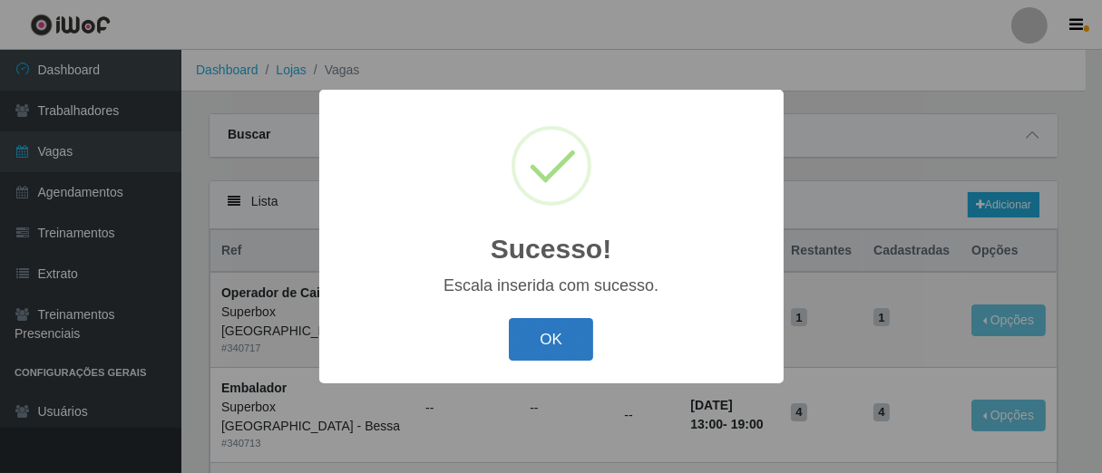
click at [524, 328] on button "OK" at bounding box center [551, 339] width 84 height 43
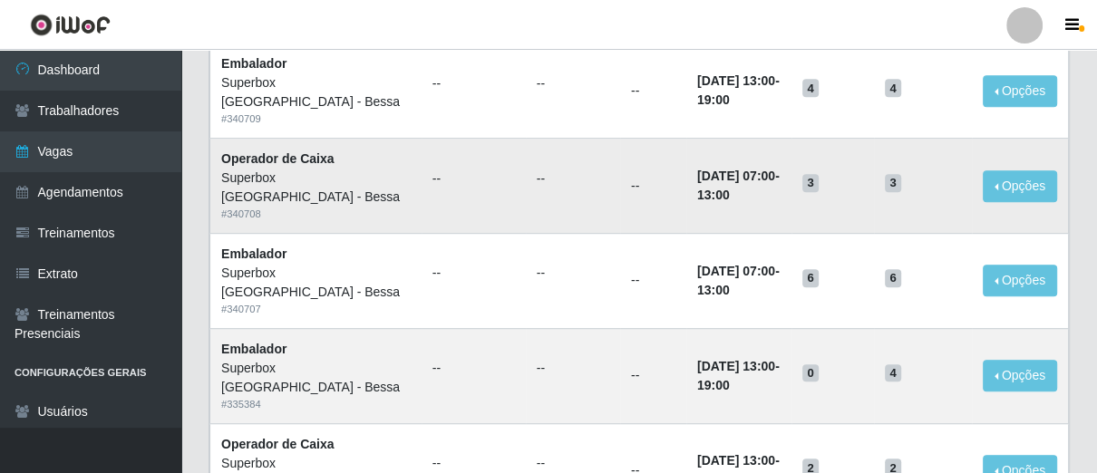
scroll to position [805, 0]
